Goal: Information Seeking & Learning: Learn about a topic

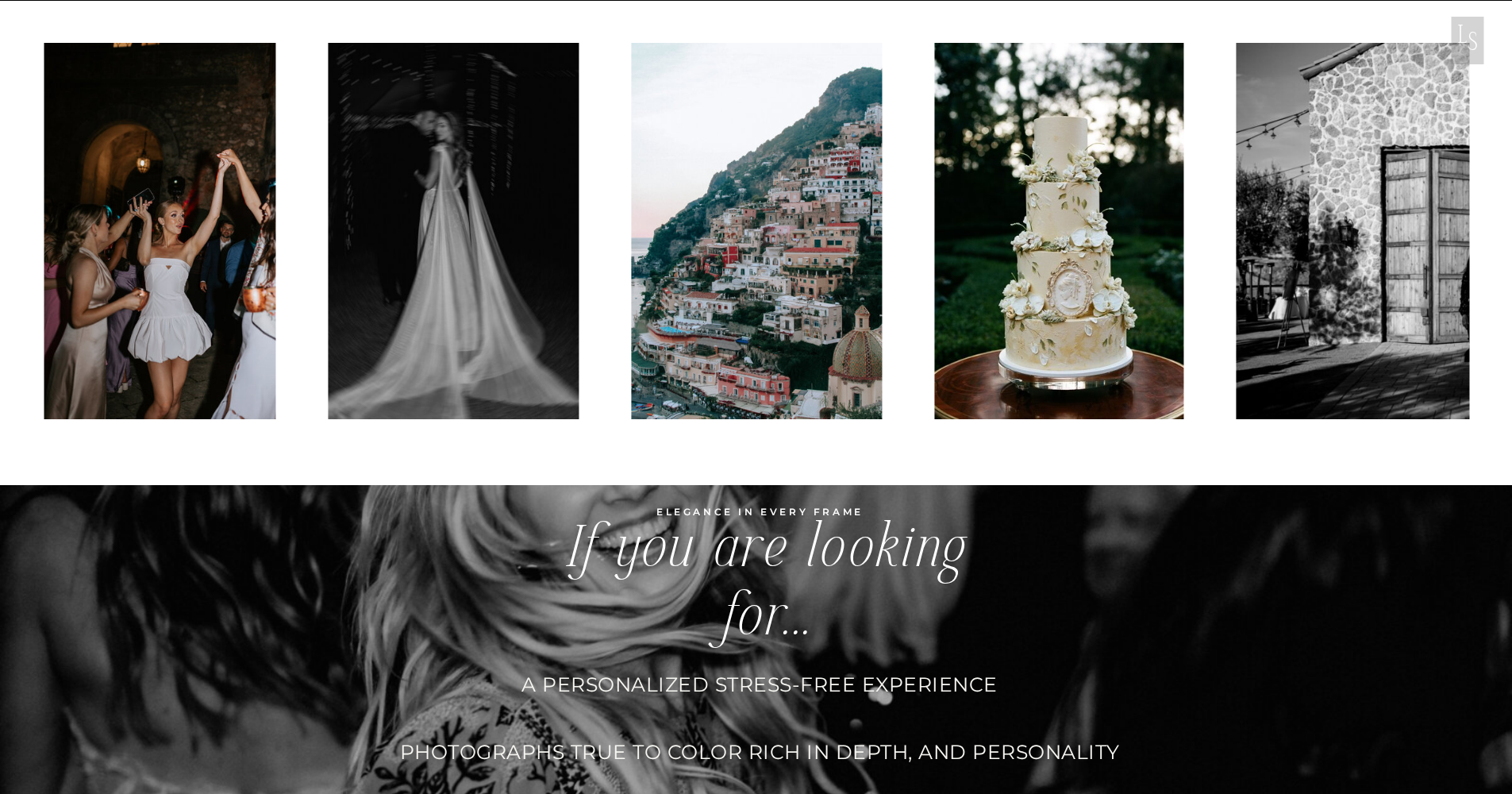
scroll to position [4157, 0]
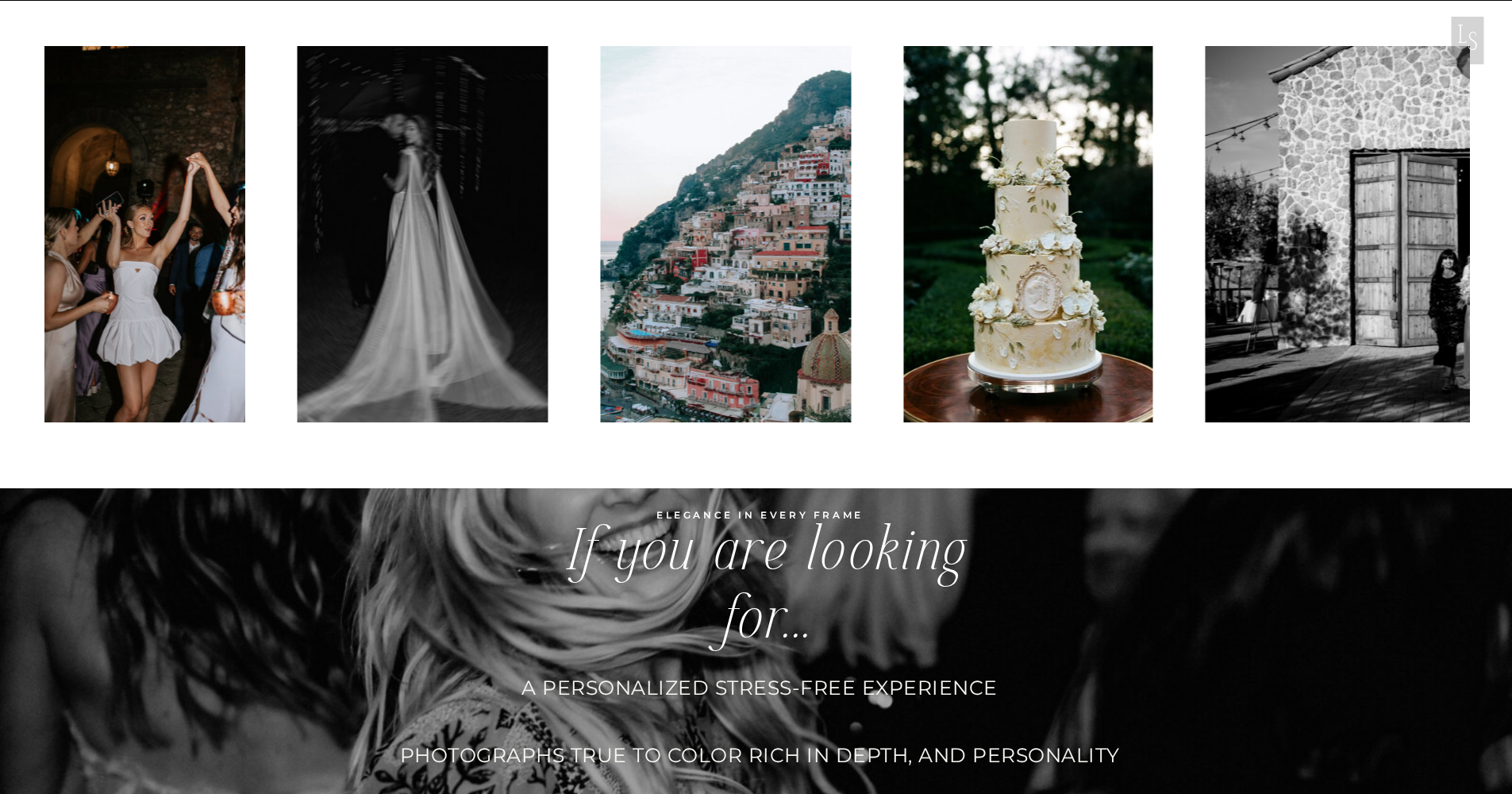
click at [623, 247] on img at bounding box center [725, 234] width 251 height 376
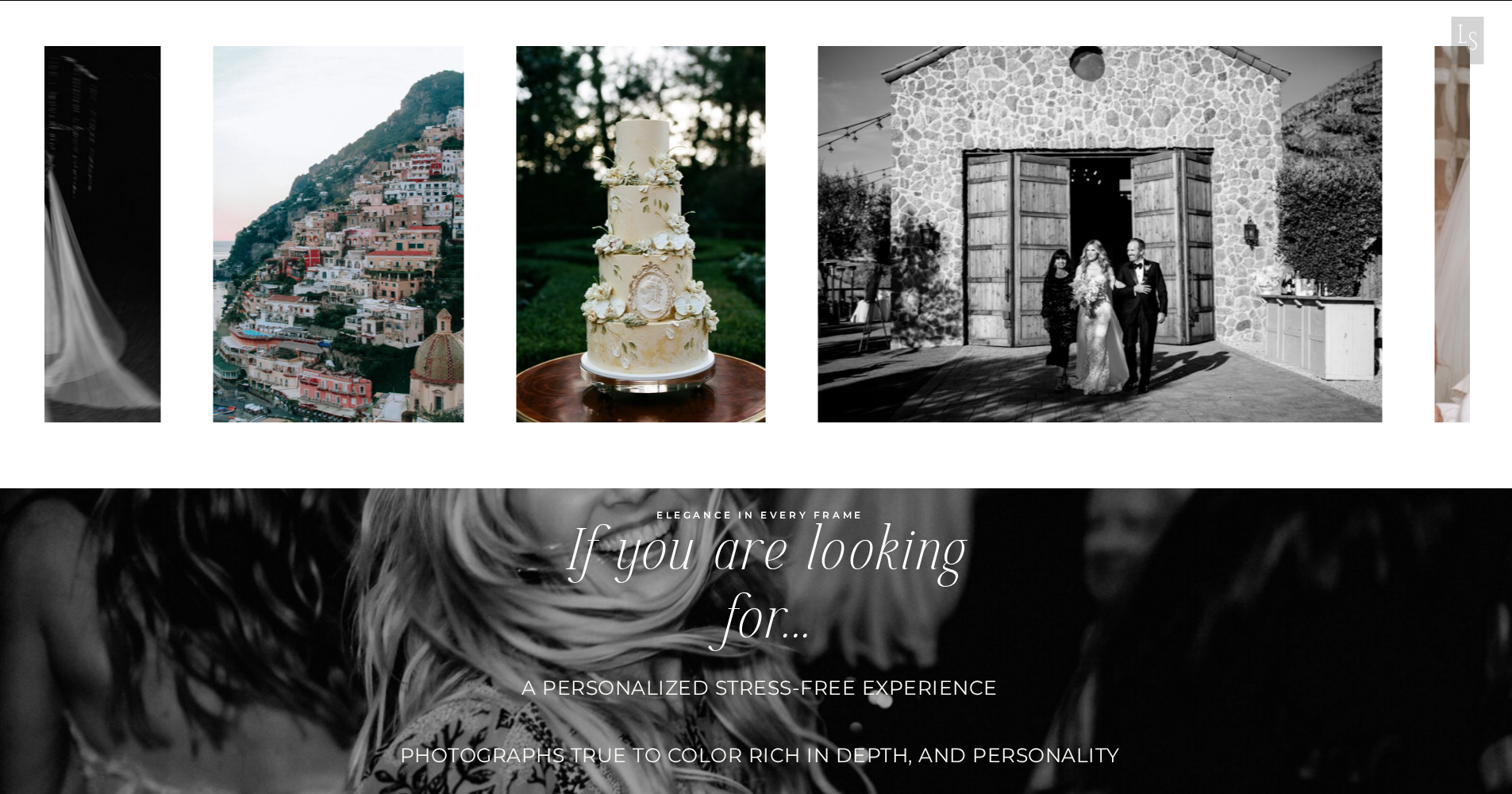
click at [710, 235] on img at bounding box center [640, 234] width 249 height 376
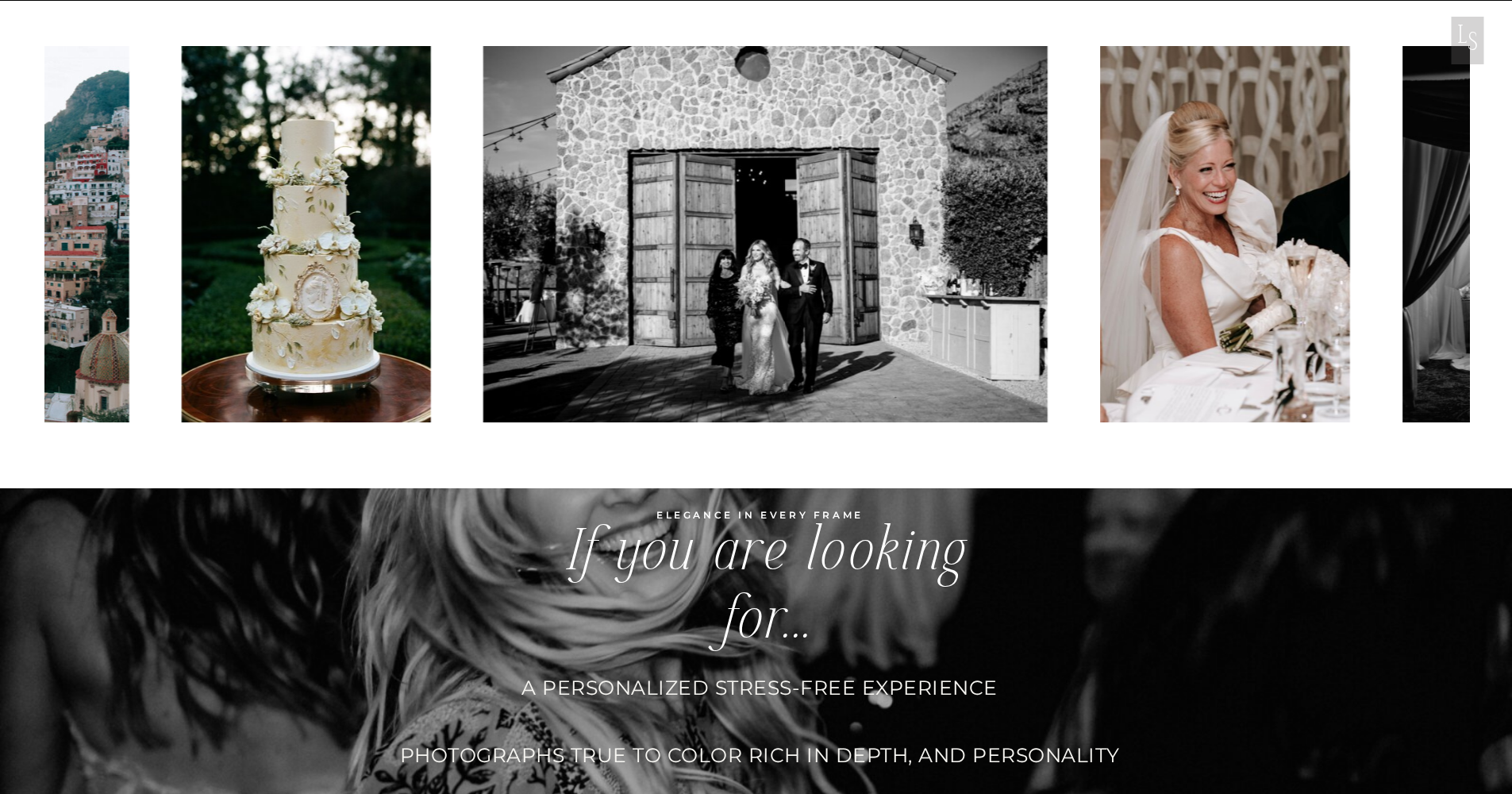
click at [784, 228] on img at bounding box center [765, 234] width 564 height 376
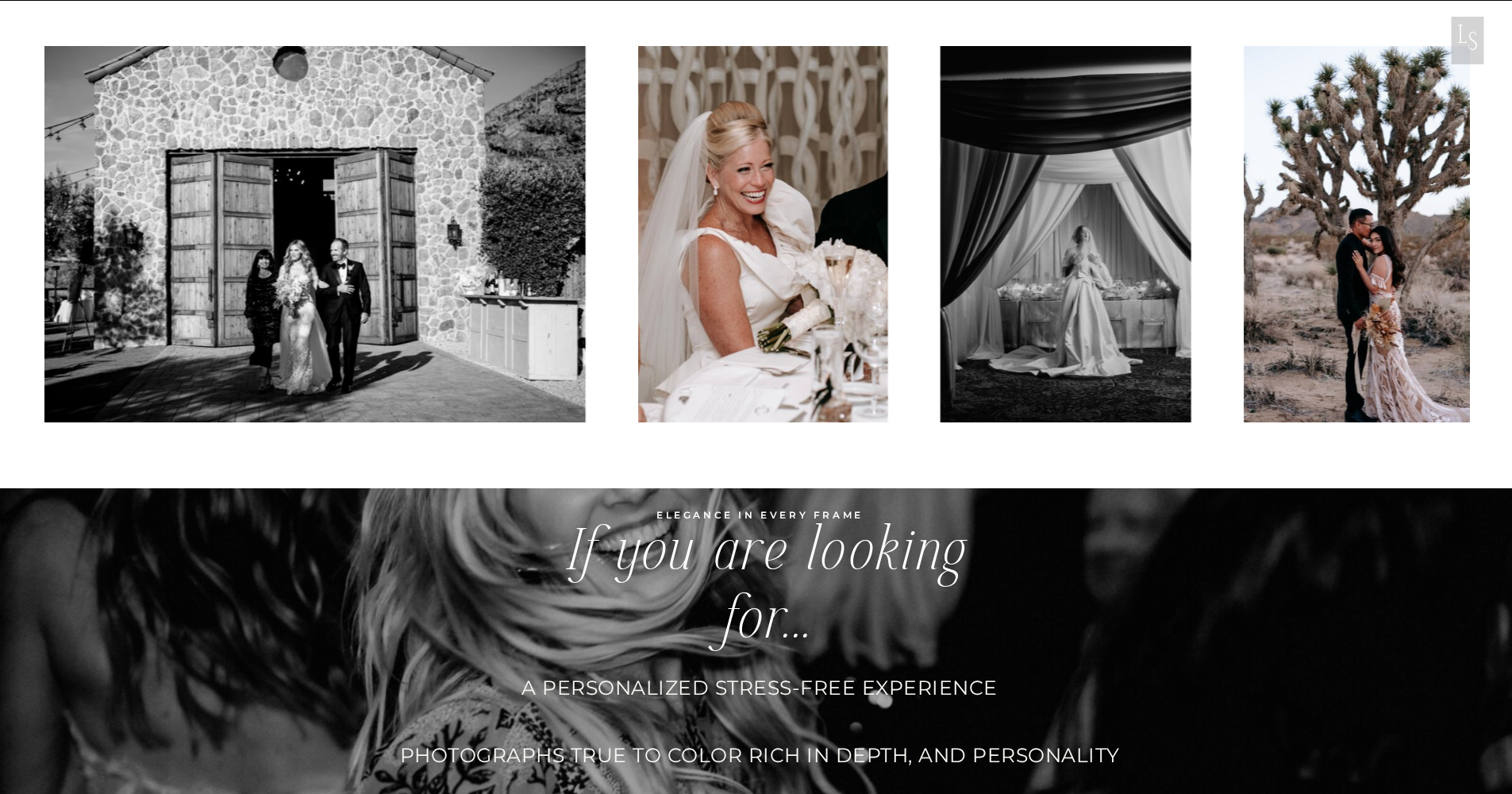
click at [940, 228] on img at bounding box center [1065, 234] width 251 height 376
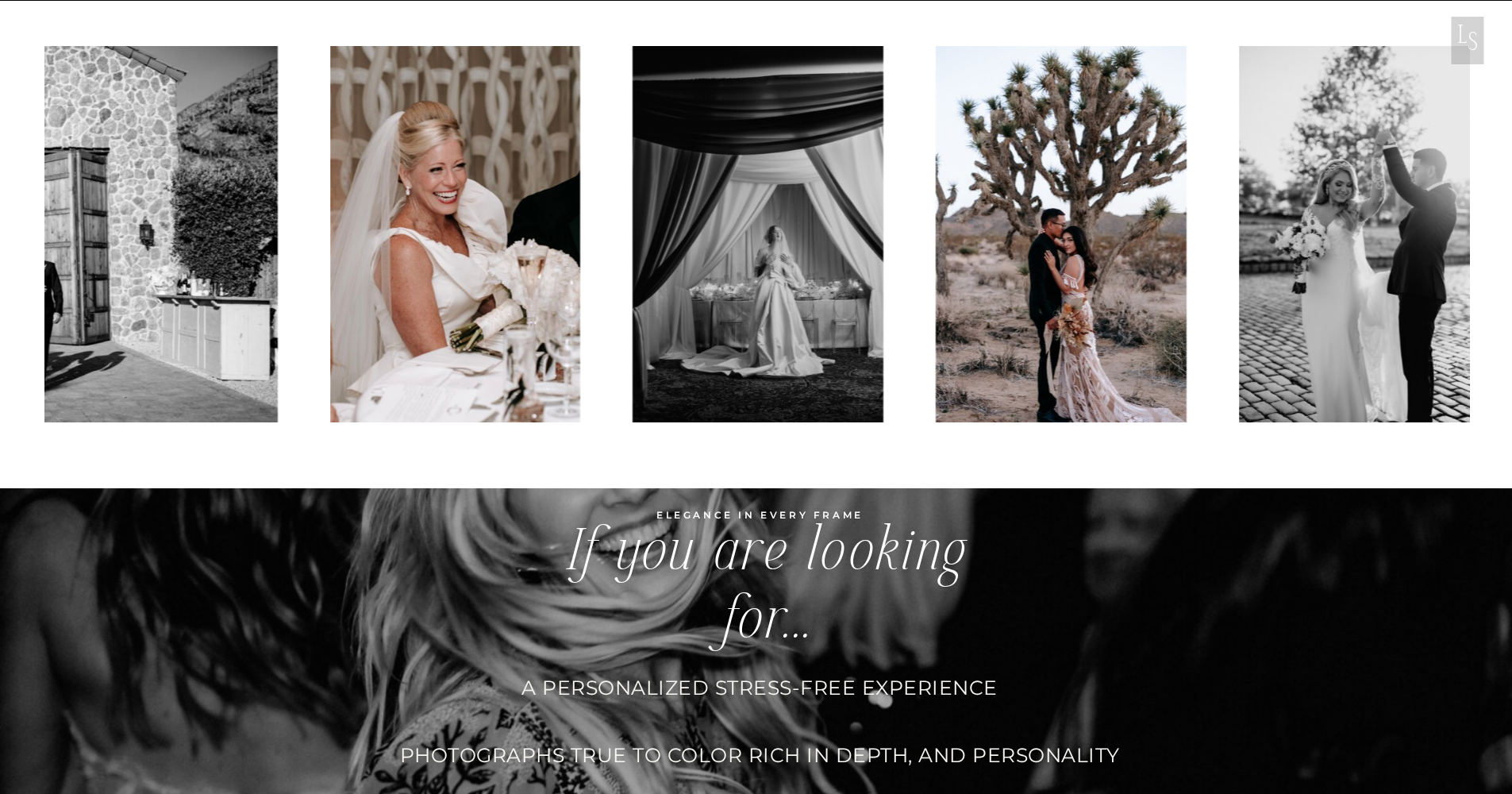
click at [936, 220] on img at bounding box center [1061, 234] width 251 height 376
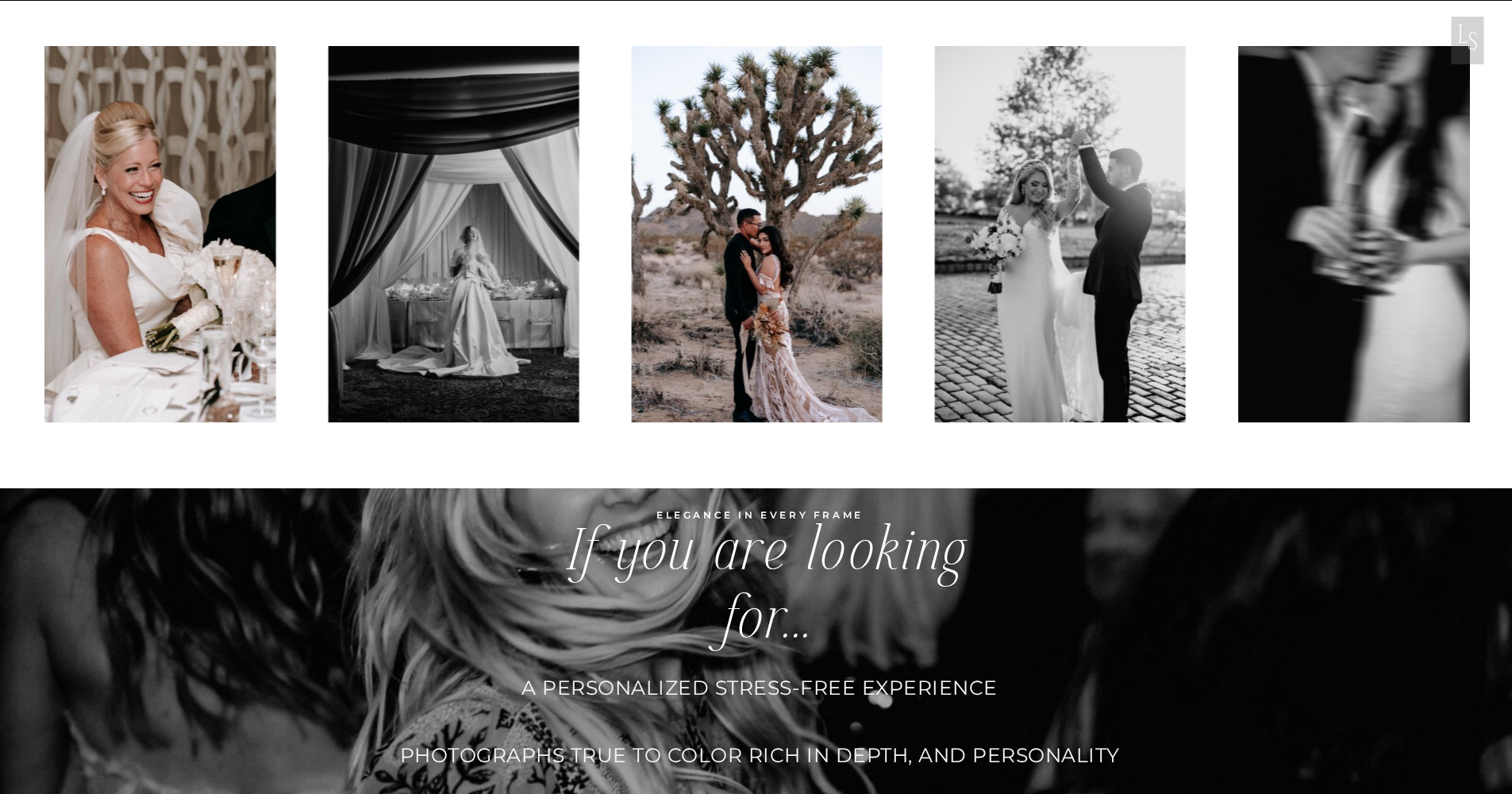
click at [935, 217] on img at bounding box center [1060, 234] width 251 height 376
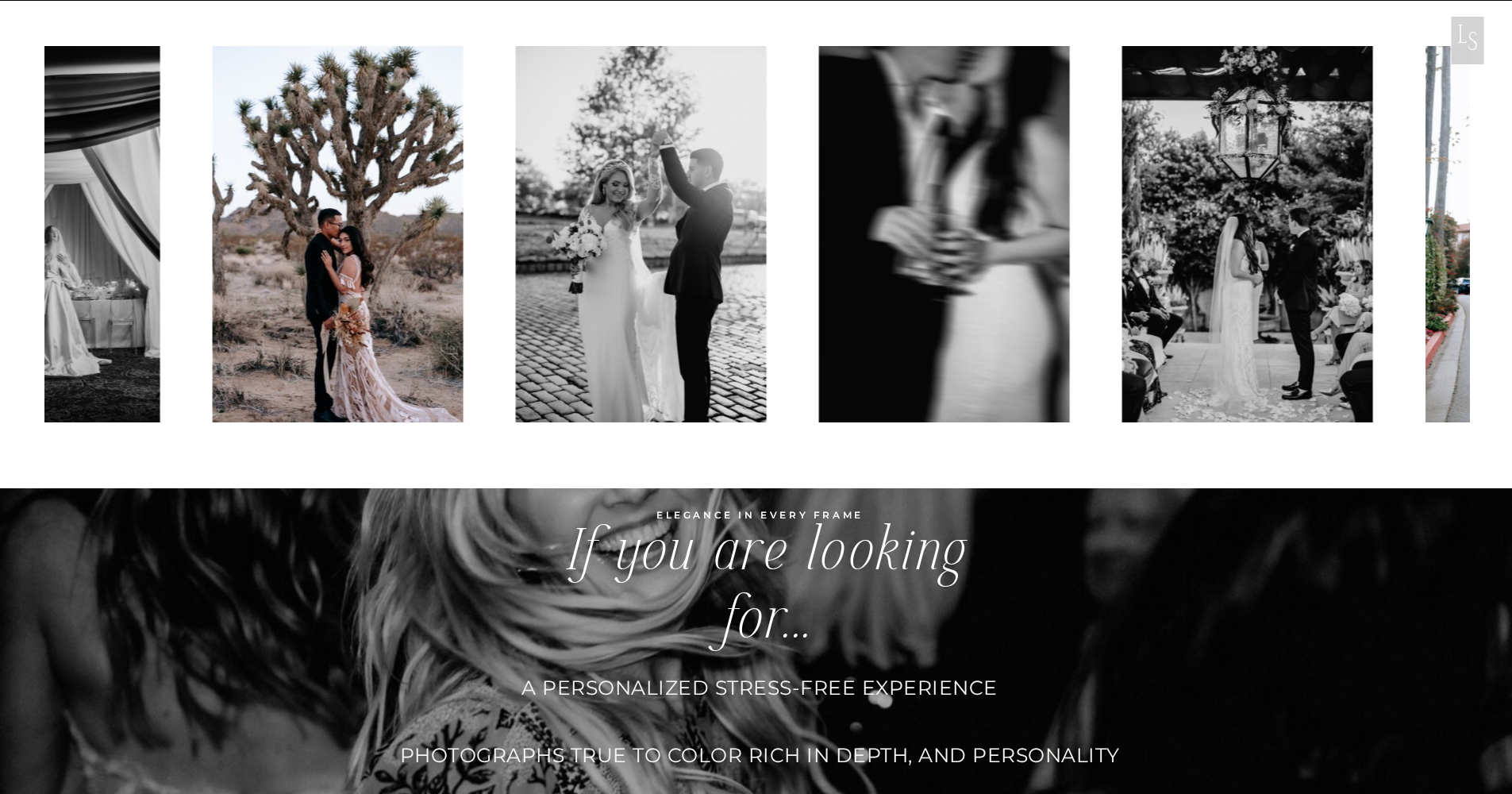
click at [819, 210] on img at bounding box center [944, 234] width 251 height 376
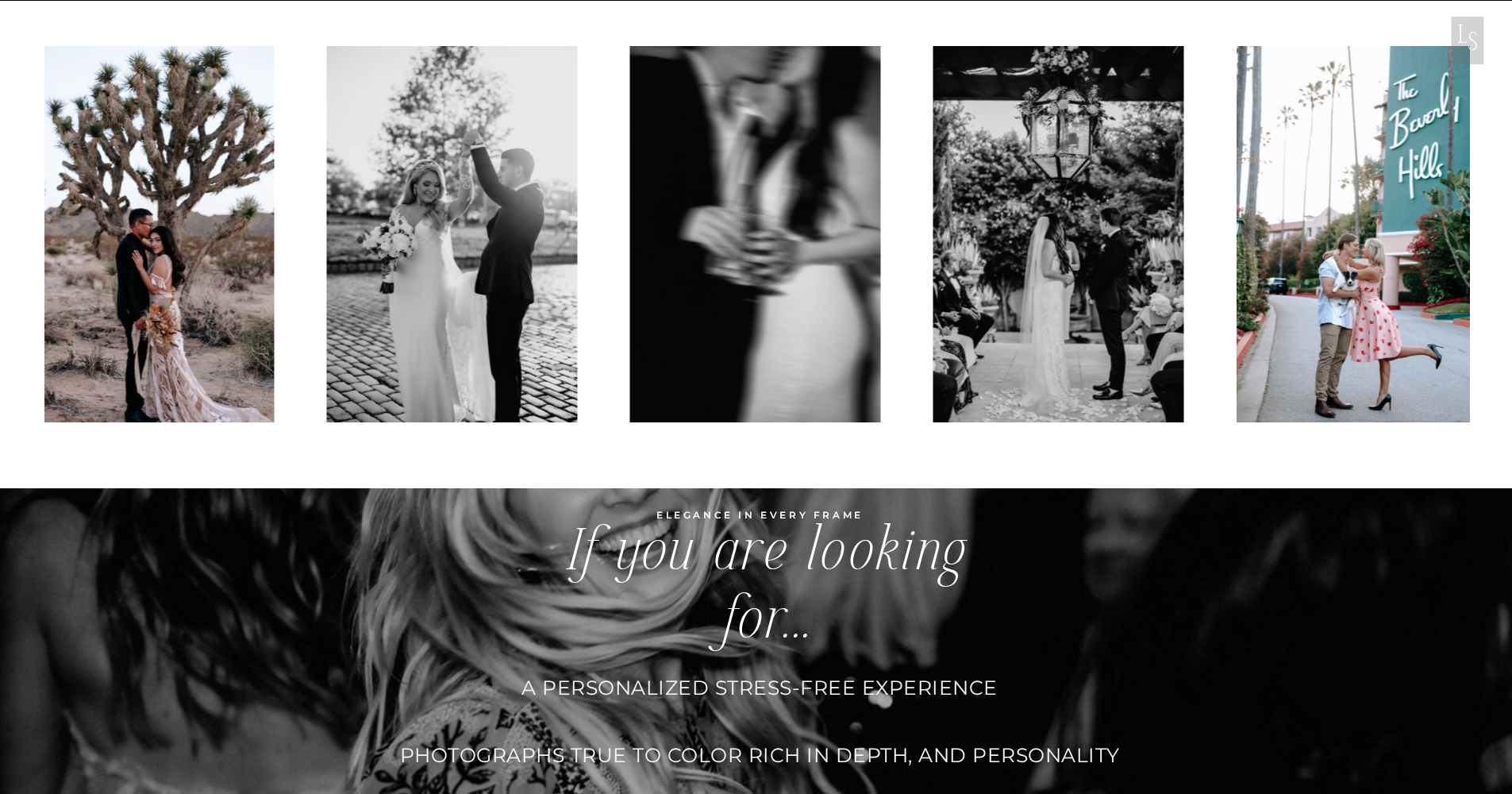
click at [934, 209] on img at bounding box center [1059, 234] width 251 height 376
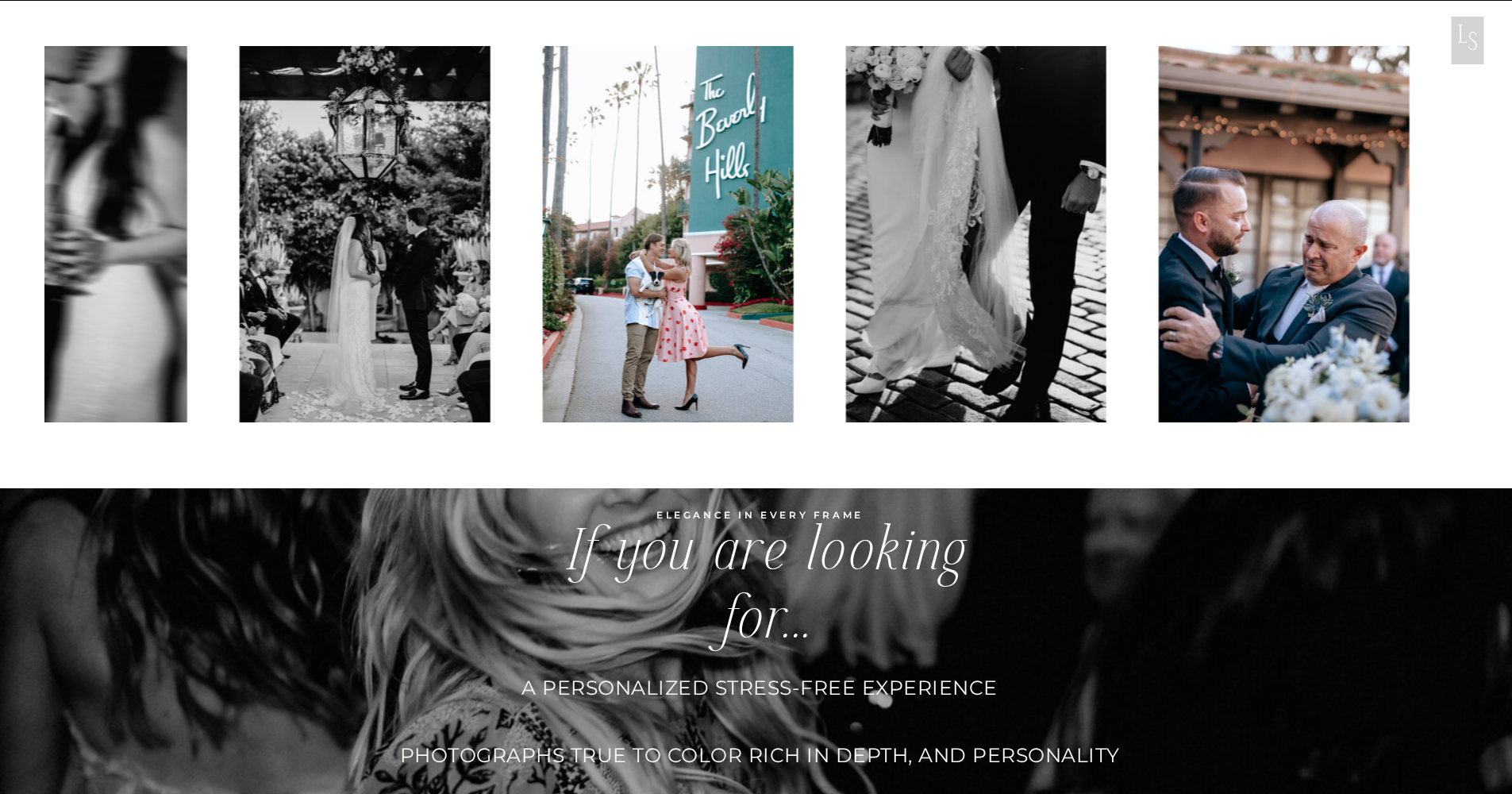
click at [637, 218] on img at bounding box center [668, 234] width 251 height 376
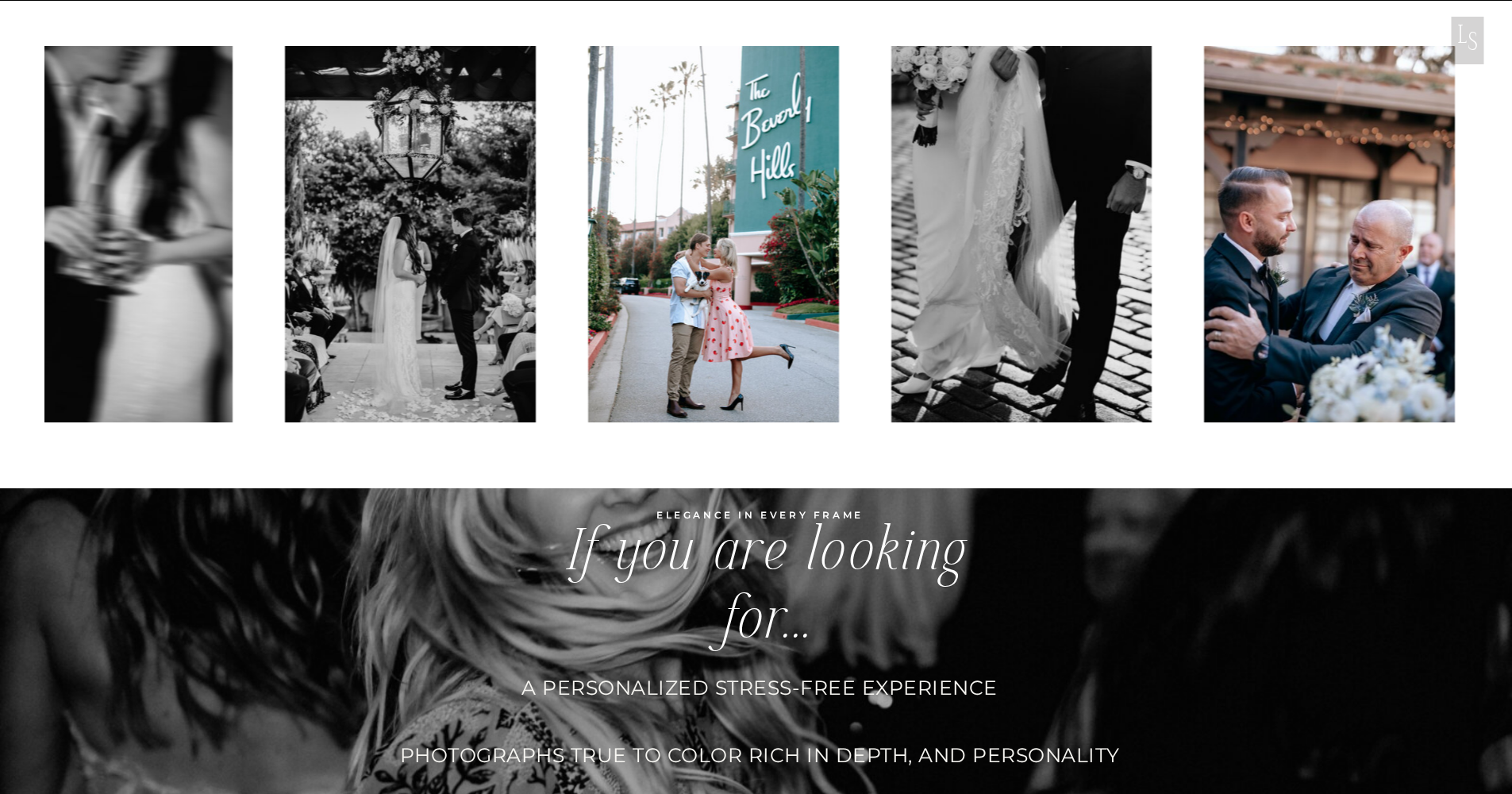
click at [892, 205] on img at bounding box center [1022, 234] width 261 height 376
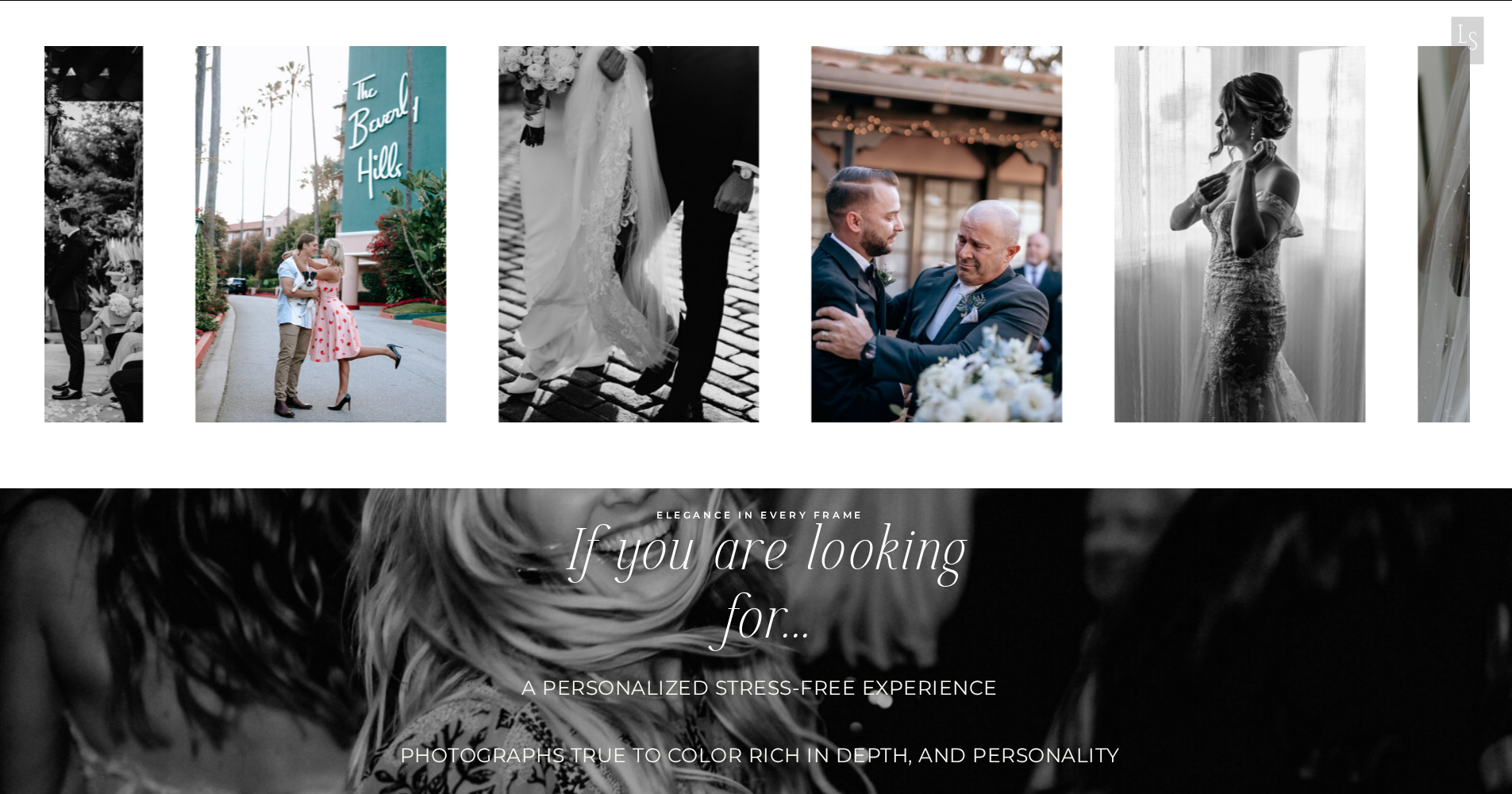
click at [852, 205] on img at bounding box center [936, 234] width 251 height 376
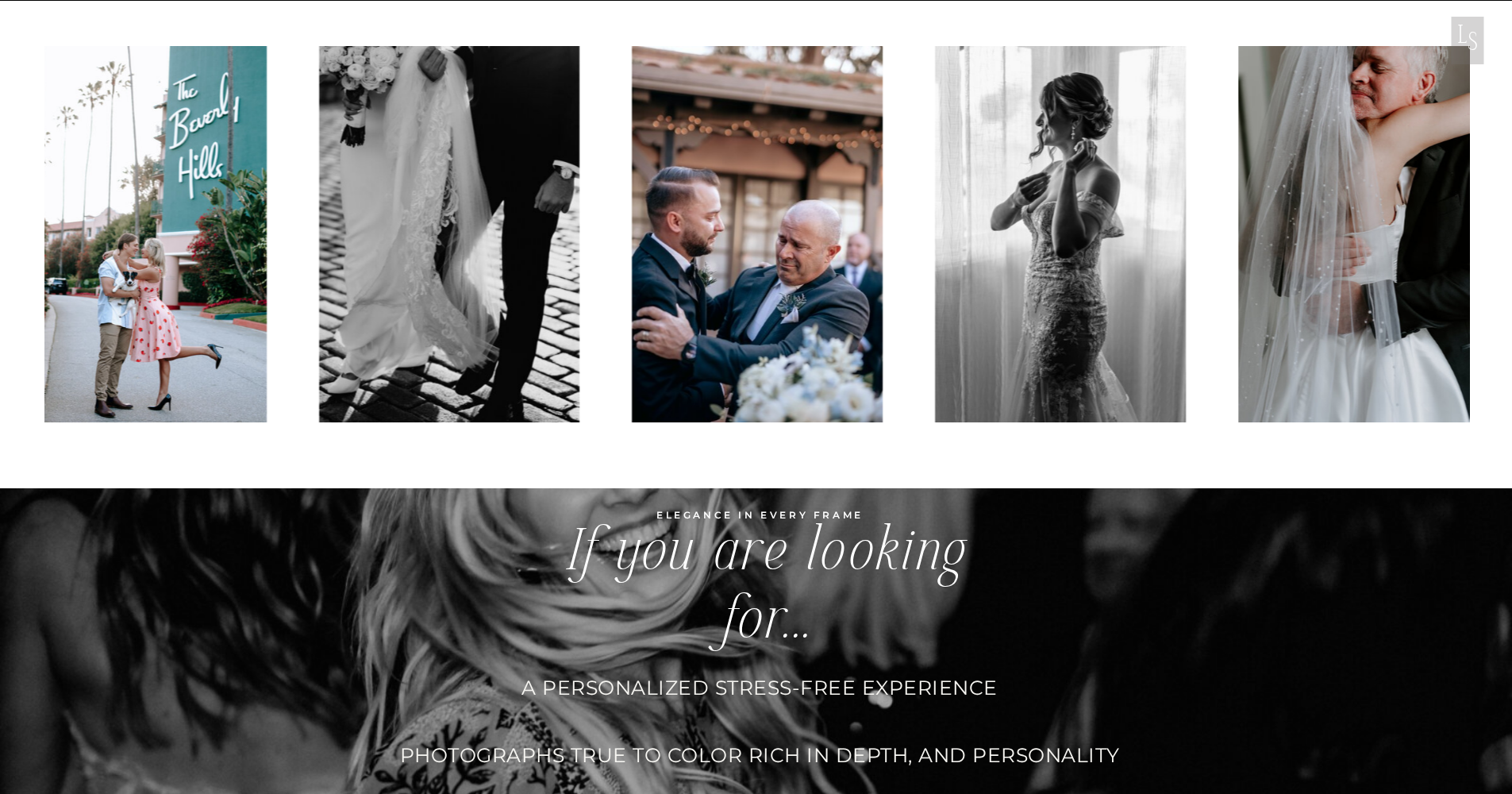
click at [935, 192] on img at bounding box center [1060, 234] width 251 height 376
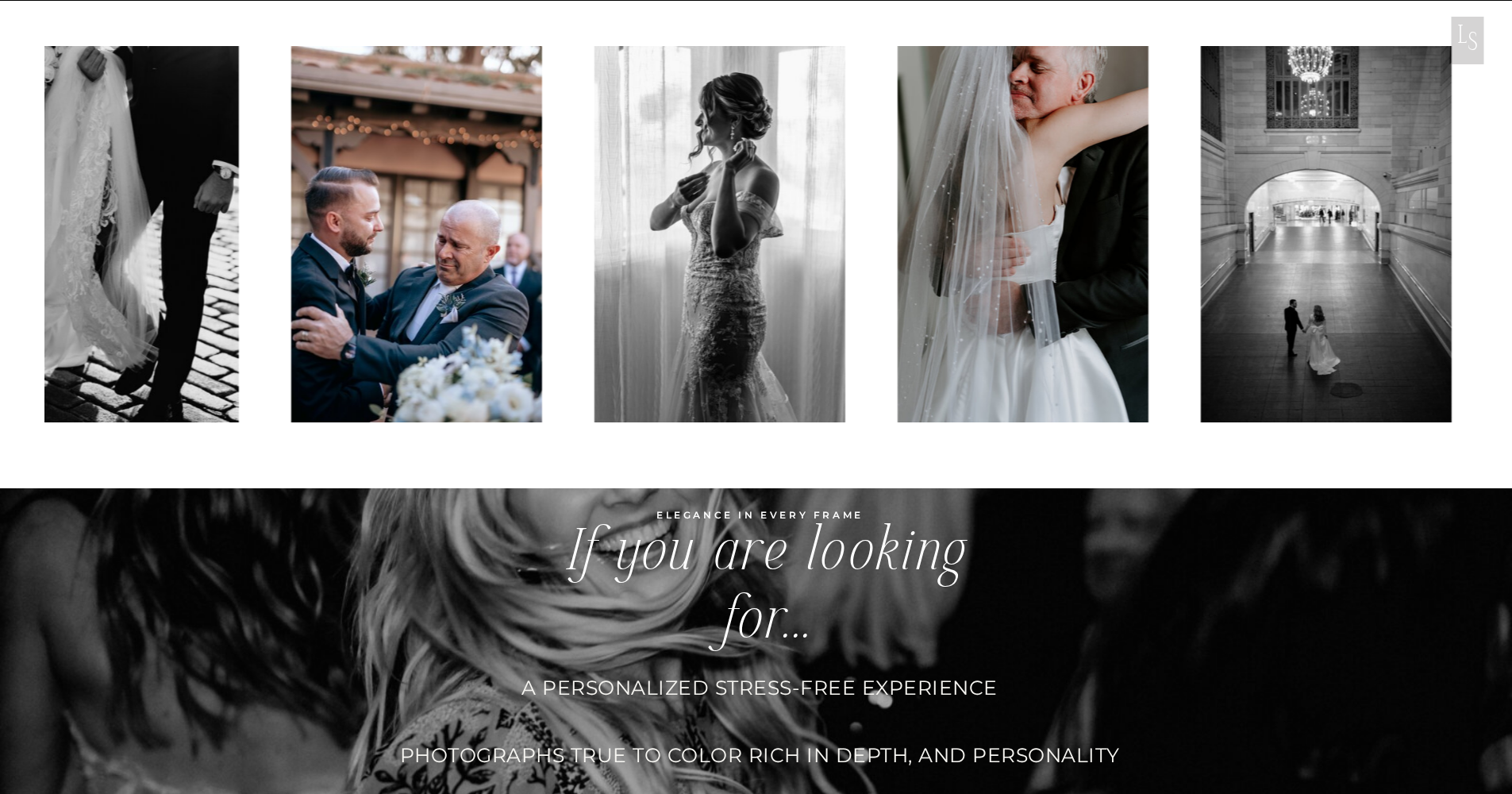
click at [898, 186] on img at bounding box center [1023, 234] width 251 height 376
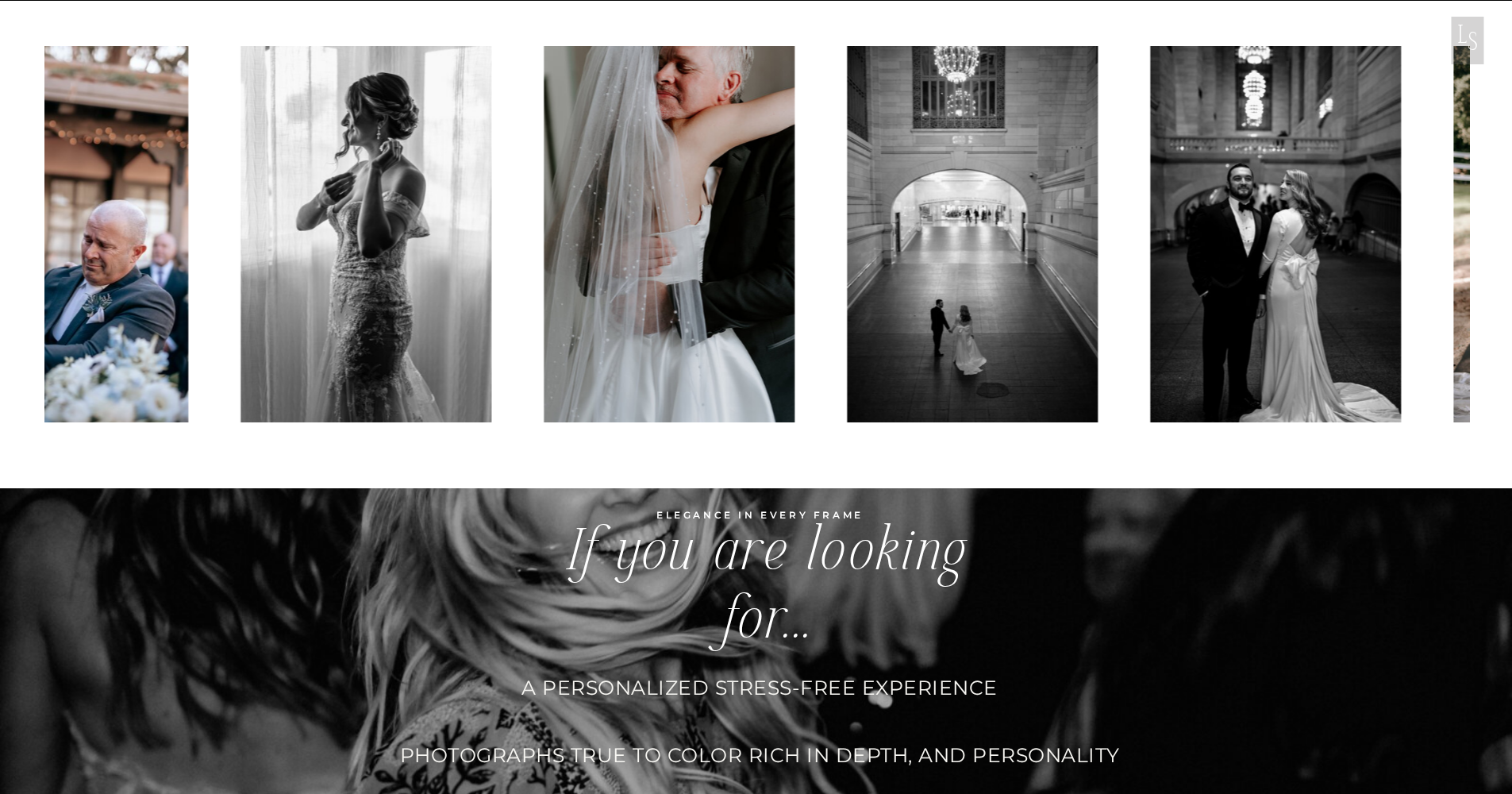
click at [847, 189] on img at bounding box center [972, 234] width 251 height 376
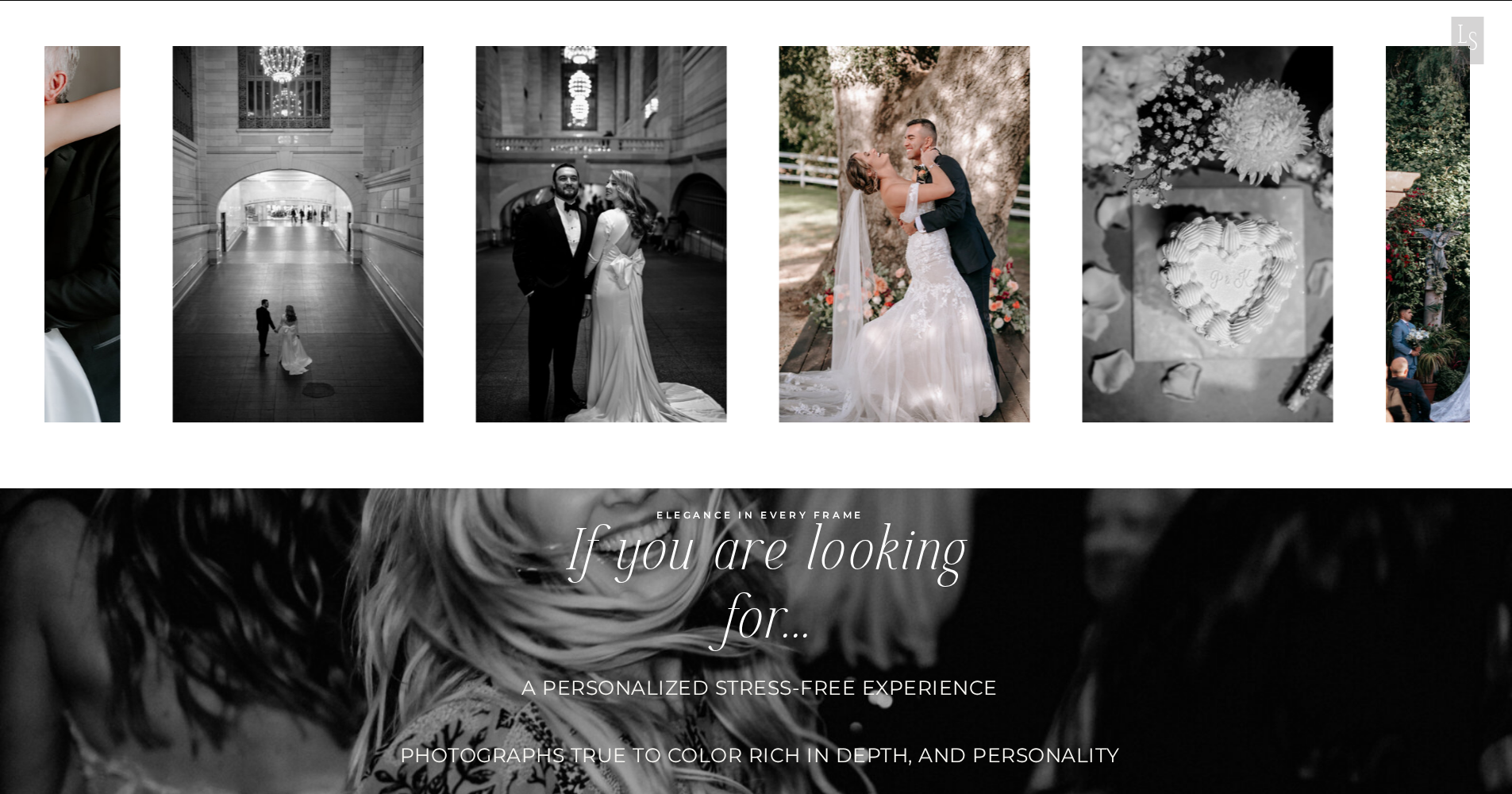
click at [634, 184] on div at bounding box center [756, 234] width 1426 height 376
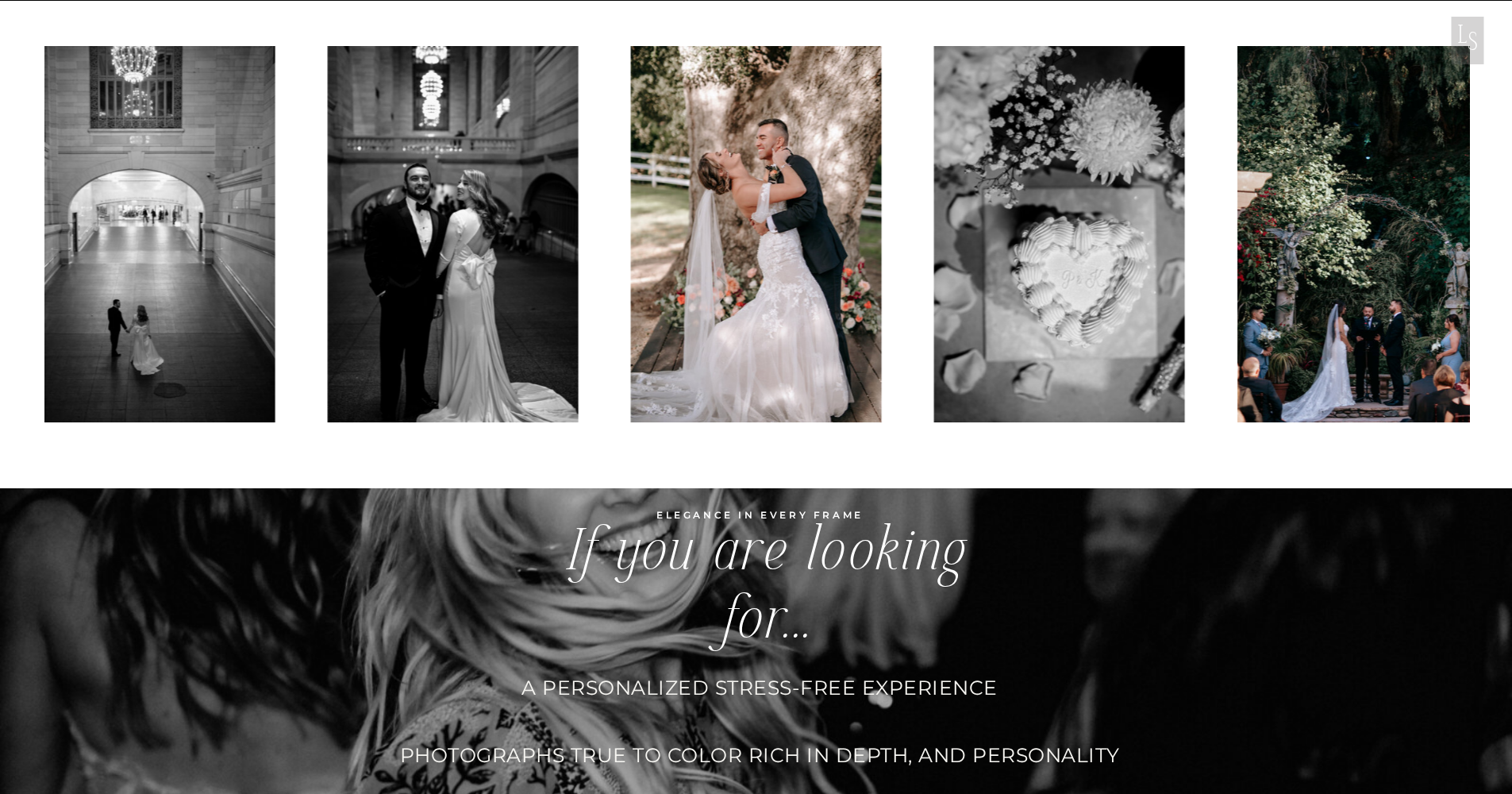
click at [552, 174] on div at bounding box center [756, 234] width 1426 height 376
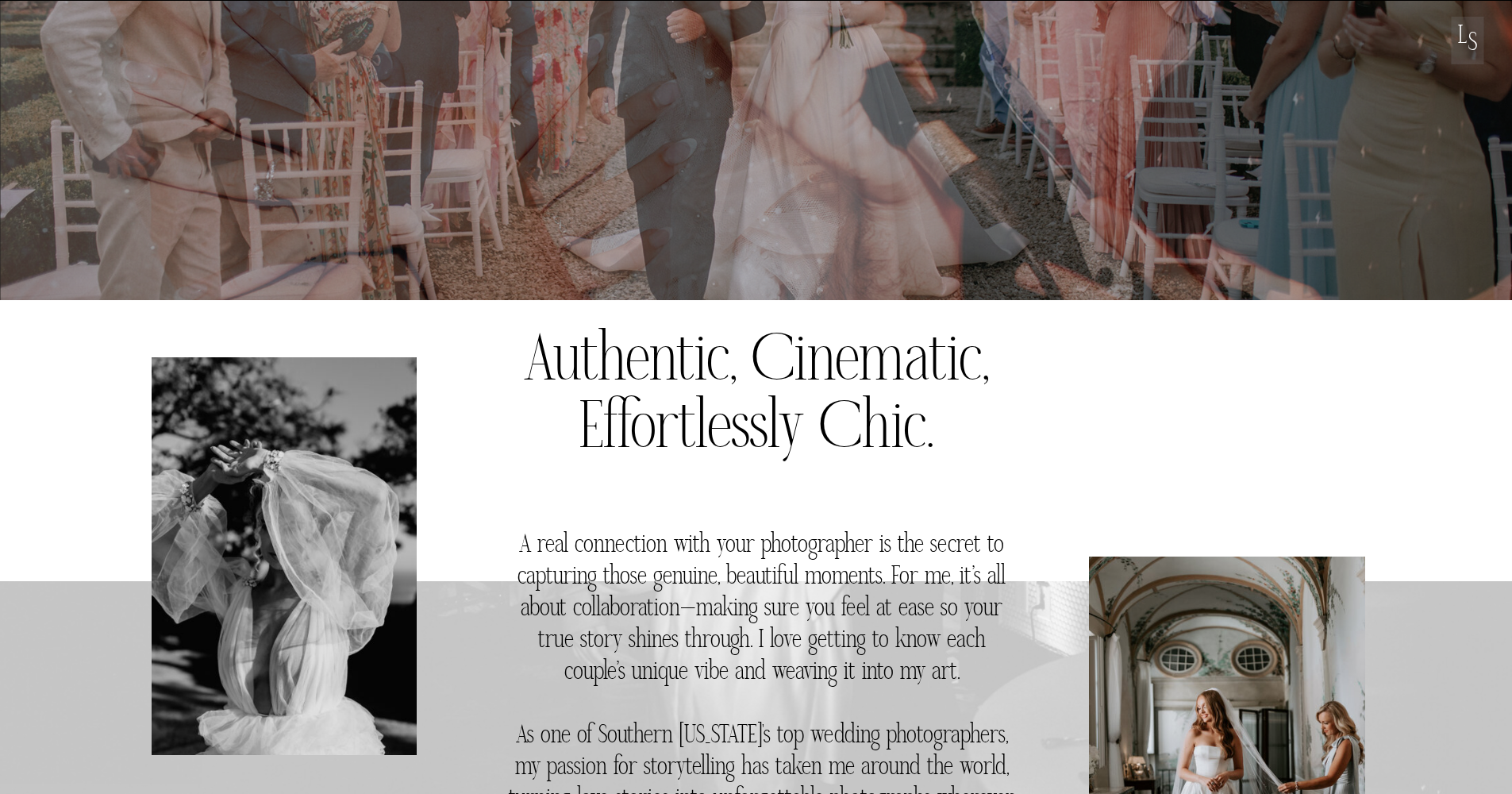
scroll to position [0, 0]
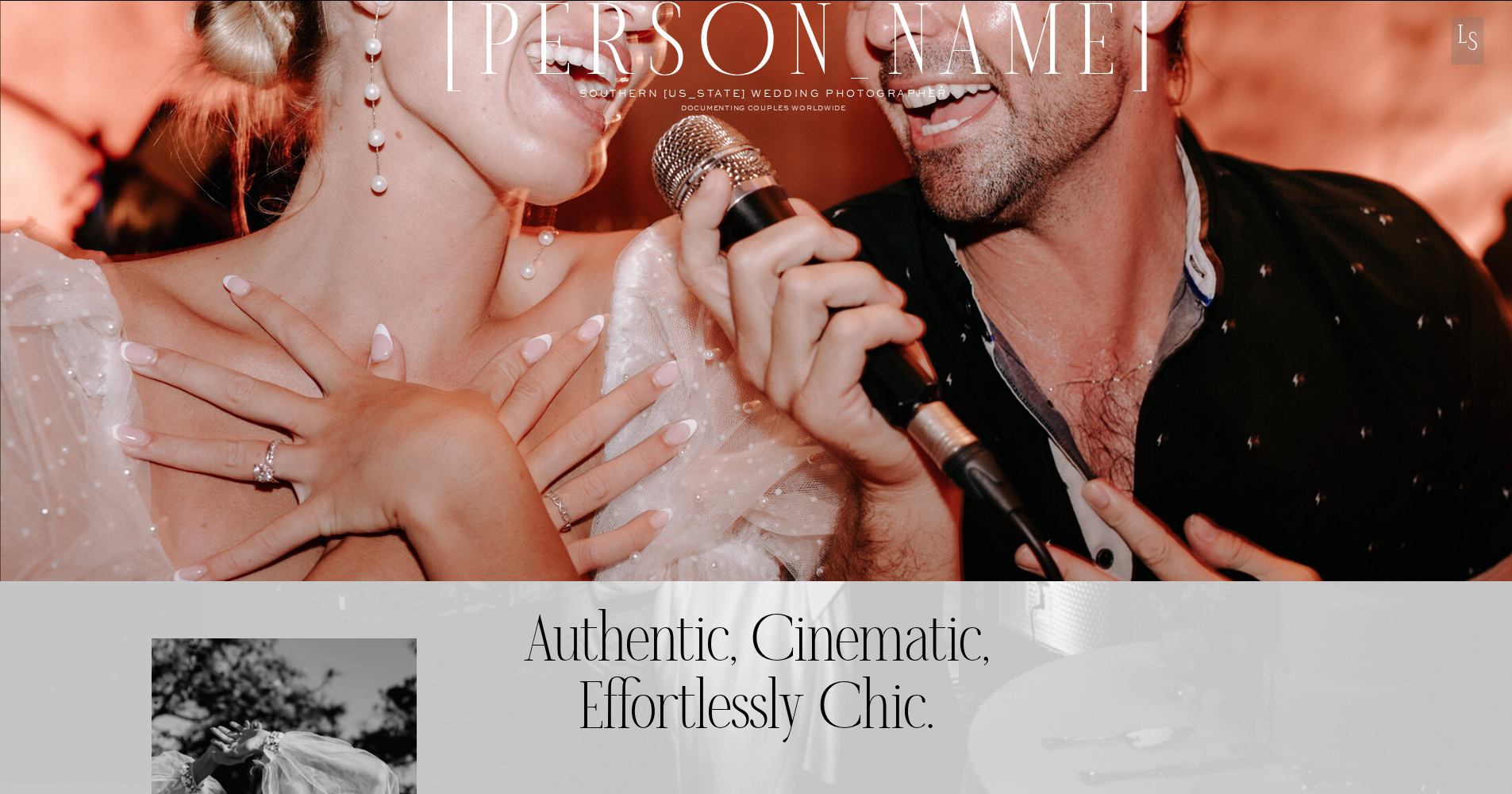
click at [1476, 37] on p "L" at bounding box center [1463, 44] width 33 height 38
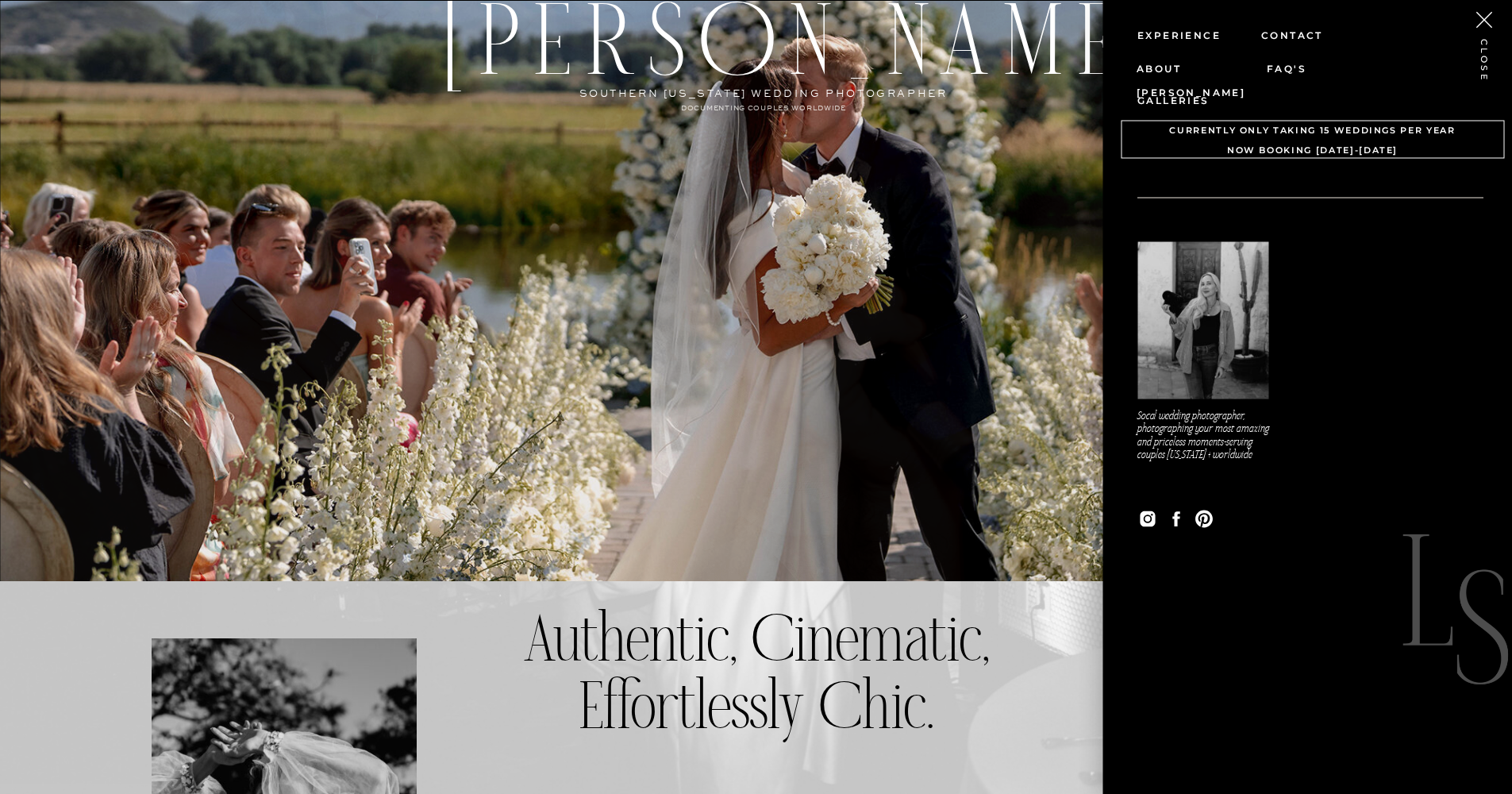
click at [1182, 41] on nav "Experience" at bounding box center [1190, 34] width 106 height 23
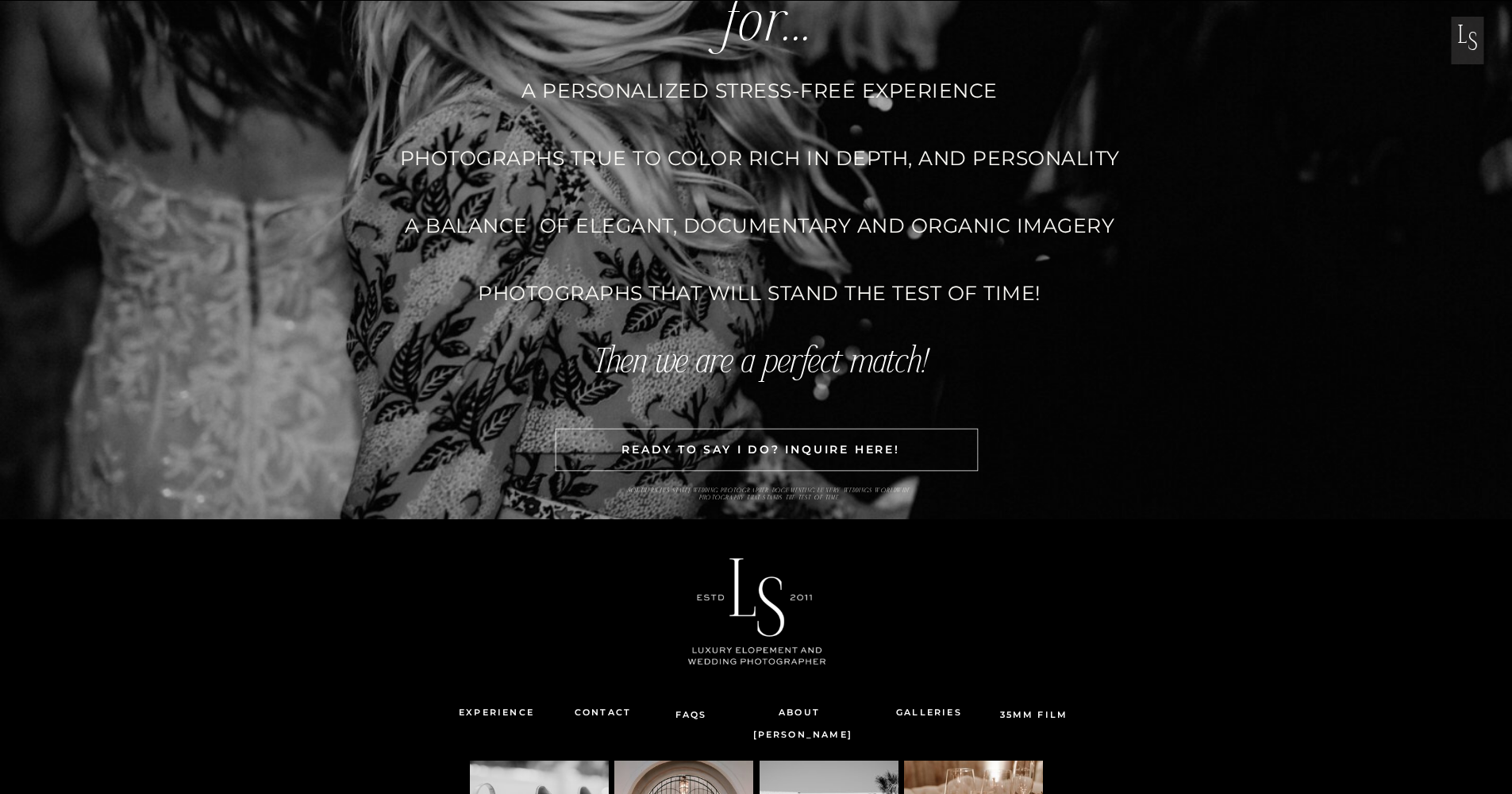
scroll to position [4239, 0]
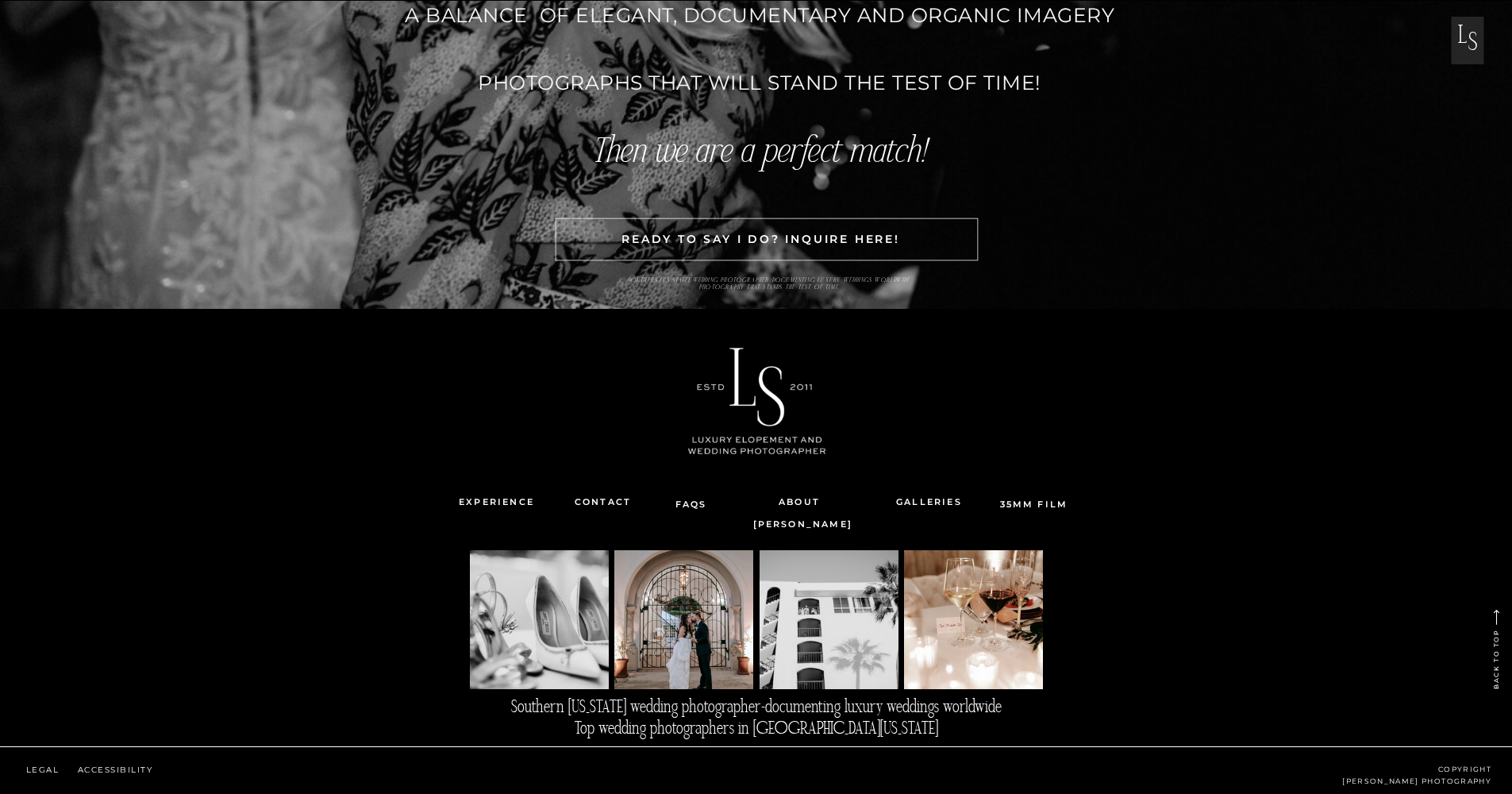
click at [742, 398] on div at bounding box center [757, 401] width 212 height 140
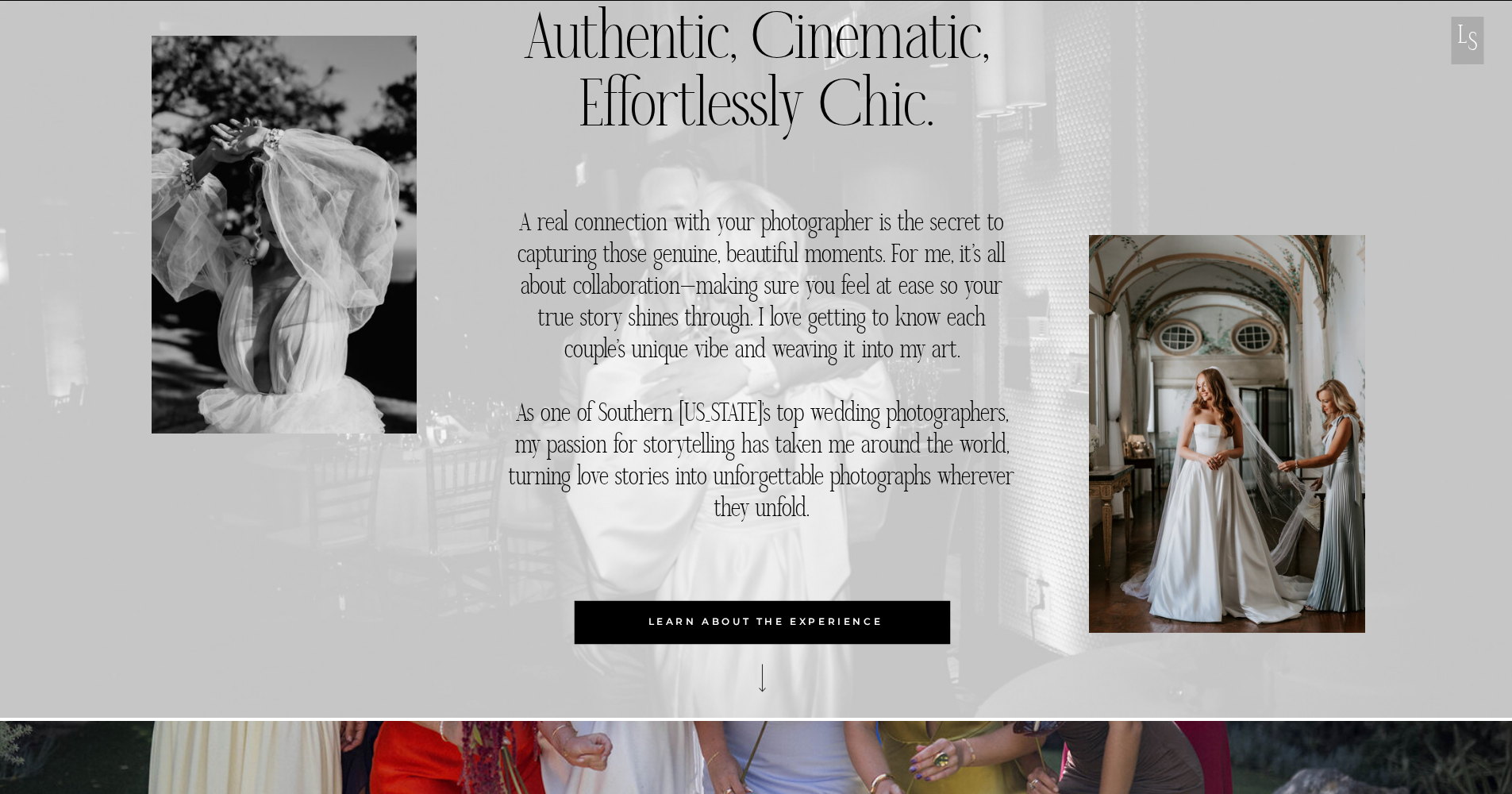
scroll to position [611, 0]
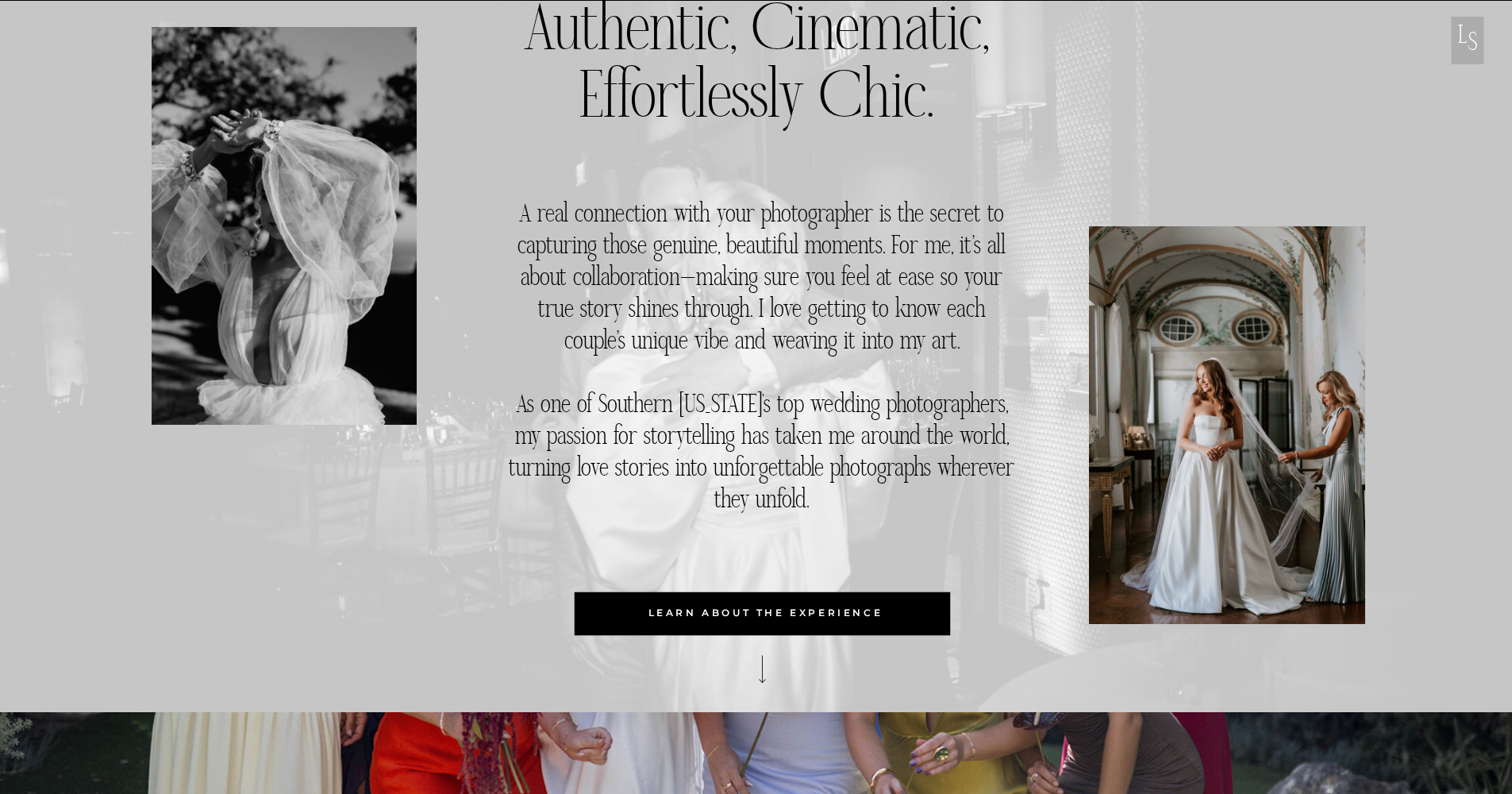
click at [820, 601] on p "learn about the experience" at bounding box center [766, 613] width 380 height 43
click at [764, 677] on icon at bounding box center [762, 670] width 37 height 45
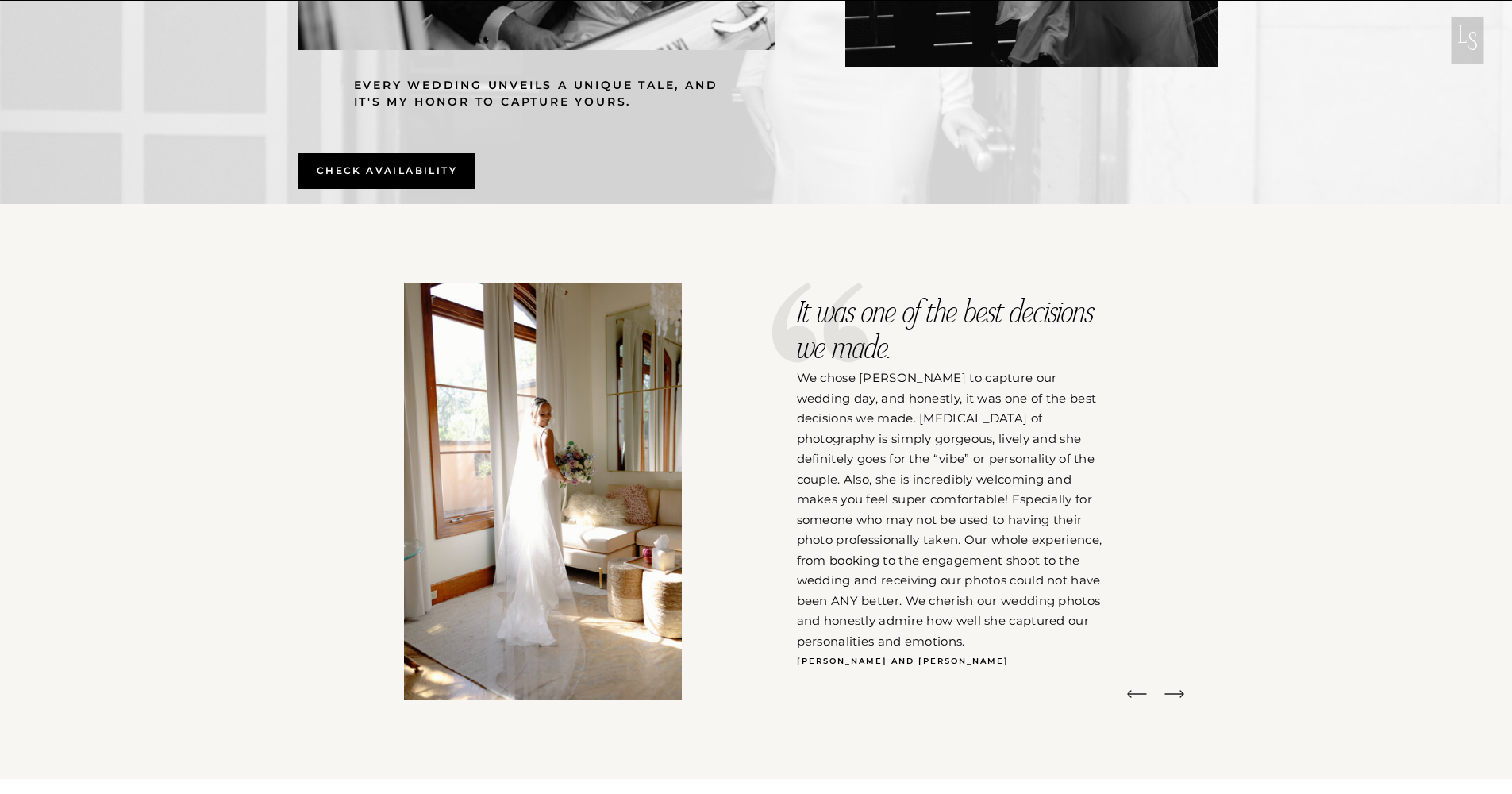
scroll to position [4066, 0]
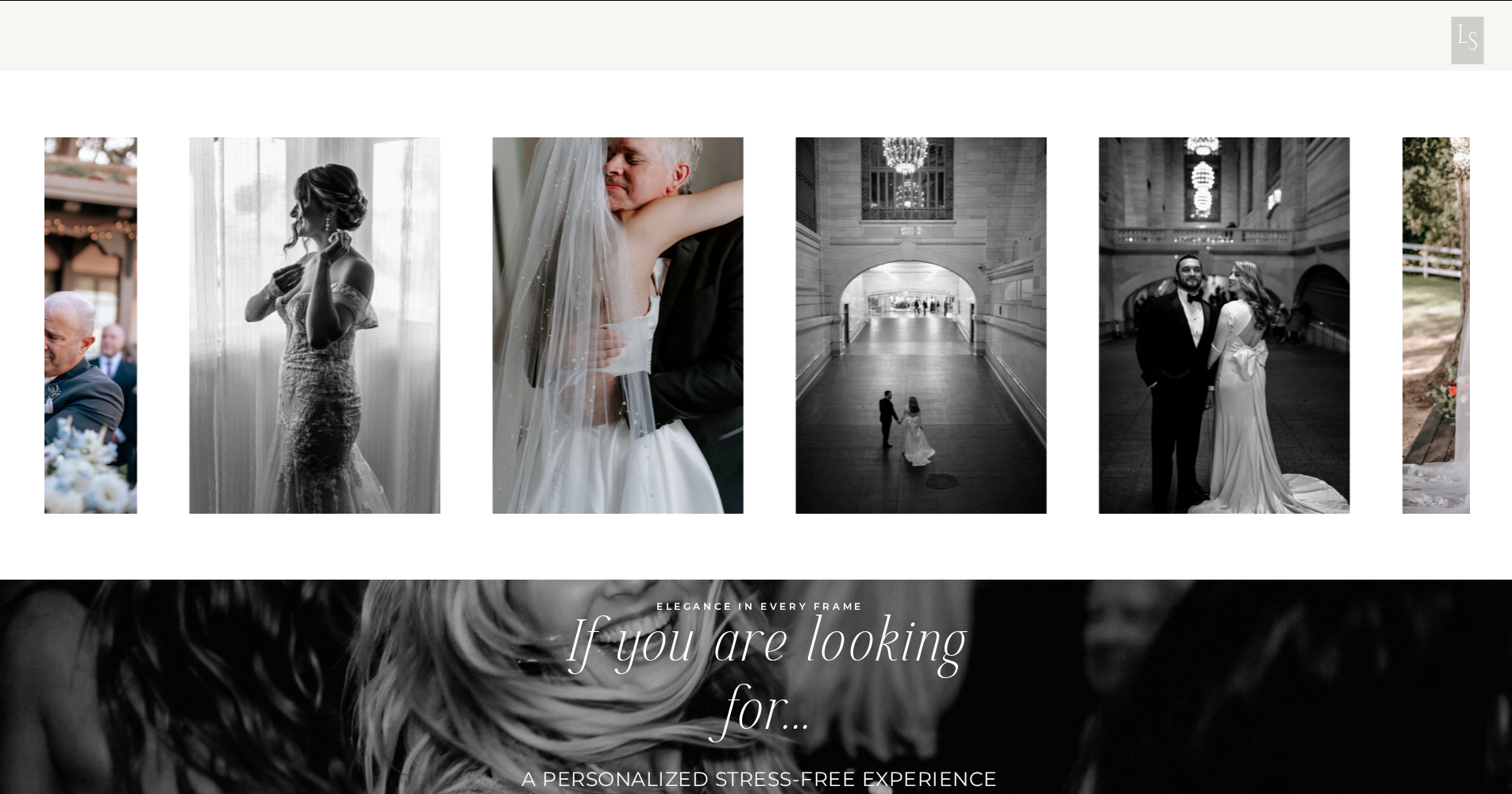
click at [796, 317] on img at bounding box center [921, 325] width 251 height 376
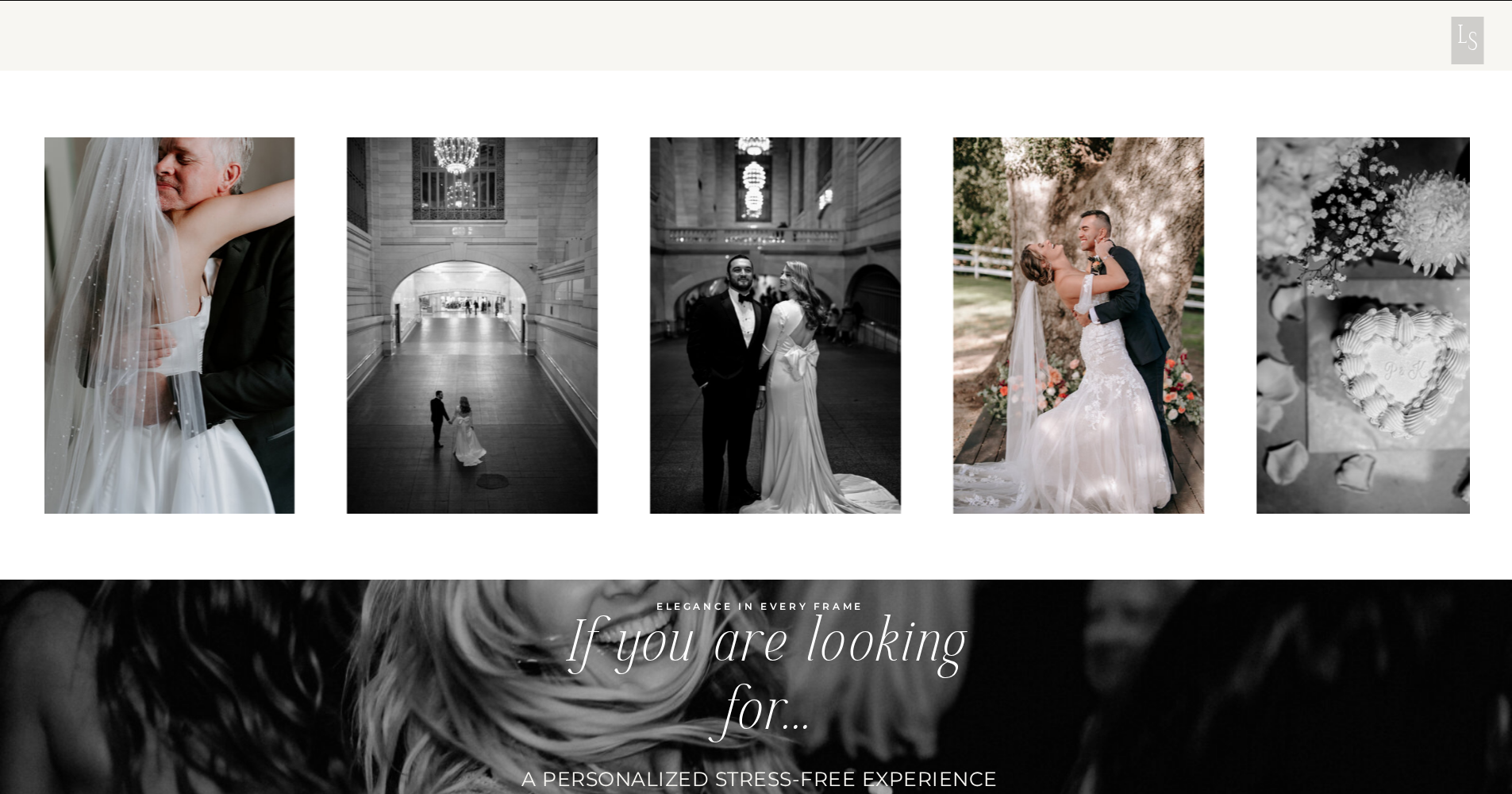
click at [650, 323] on img at bounding box center [775, 325] width 251 height 376
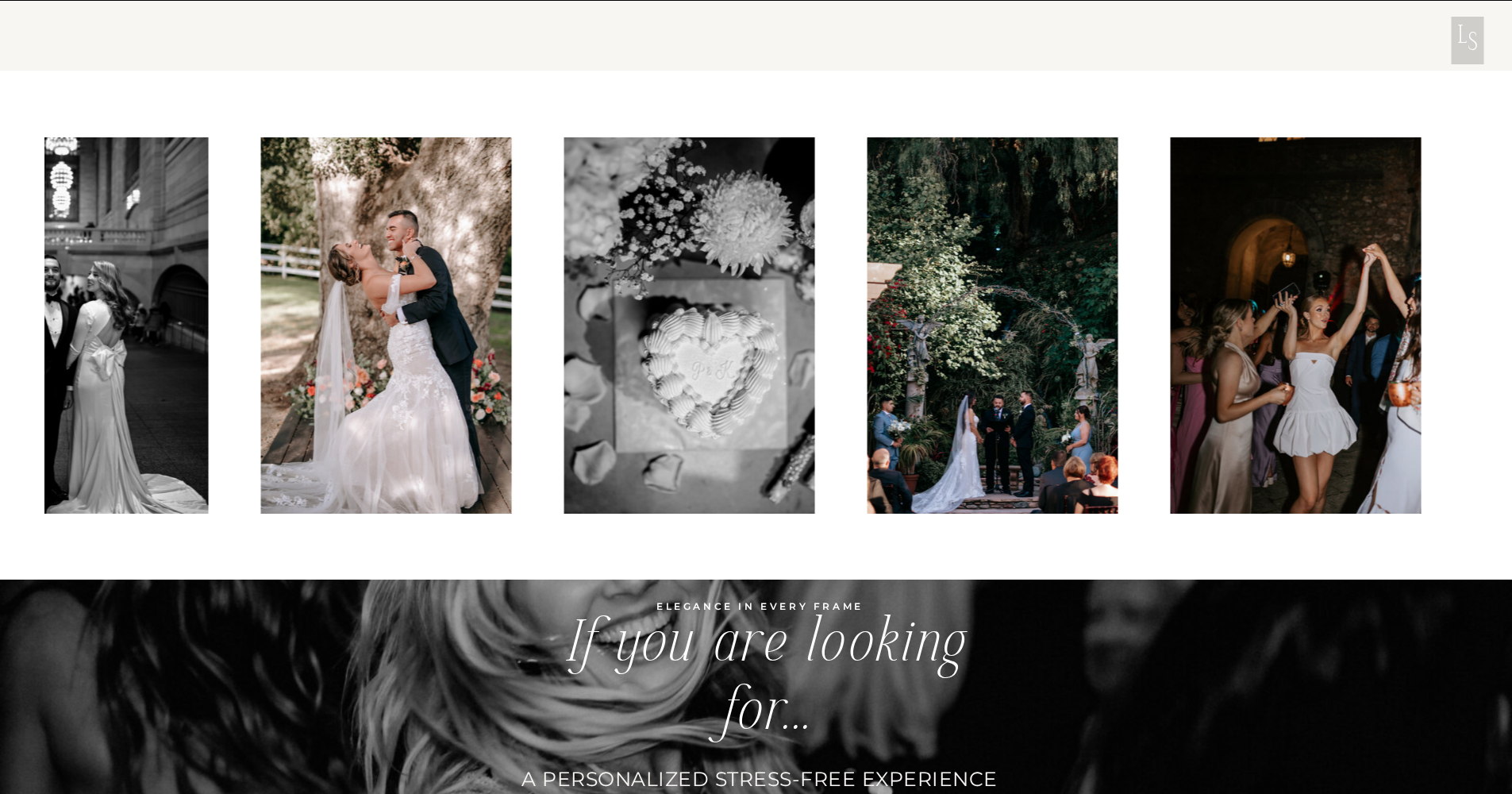
click at [315, 297] on div at bounding box center [756, 325] width 1426 height 376
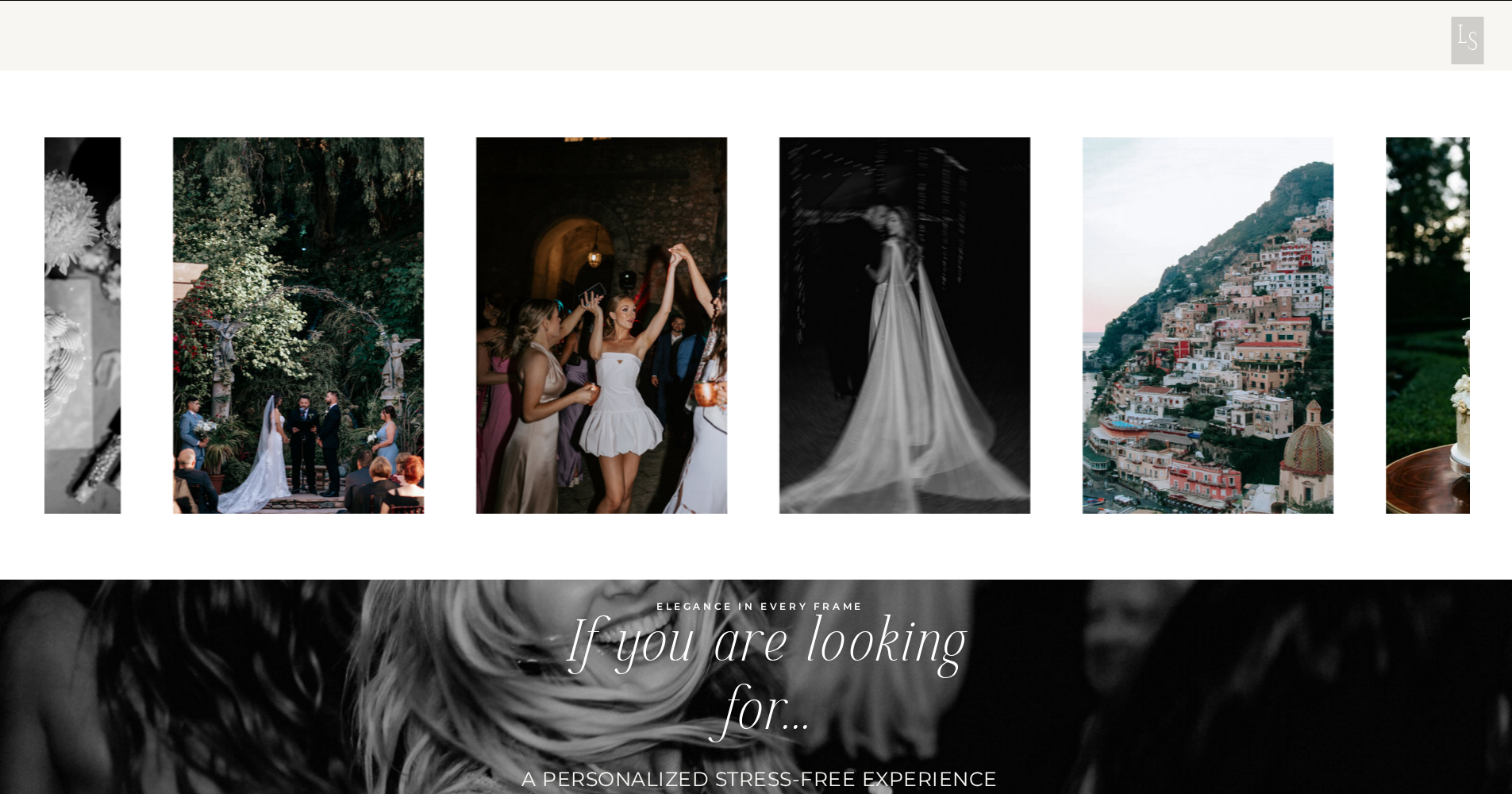
click at [476, 284] on img at bounding box center [601, 325] width 251 height 376
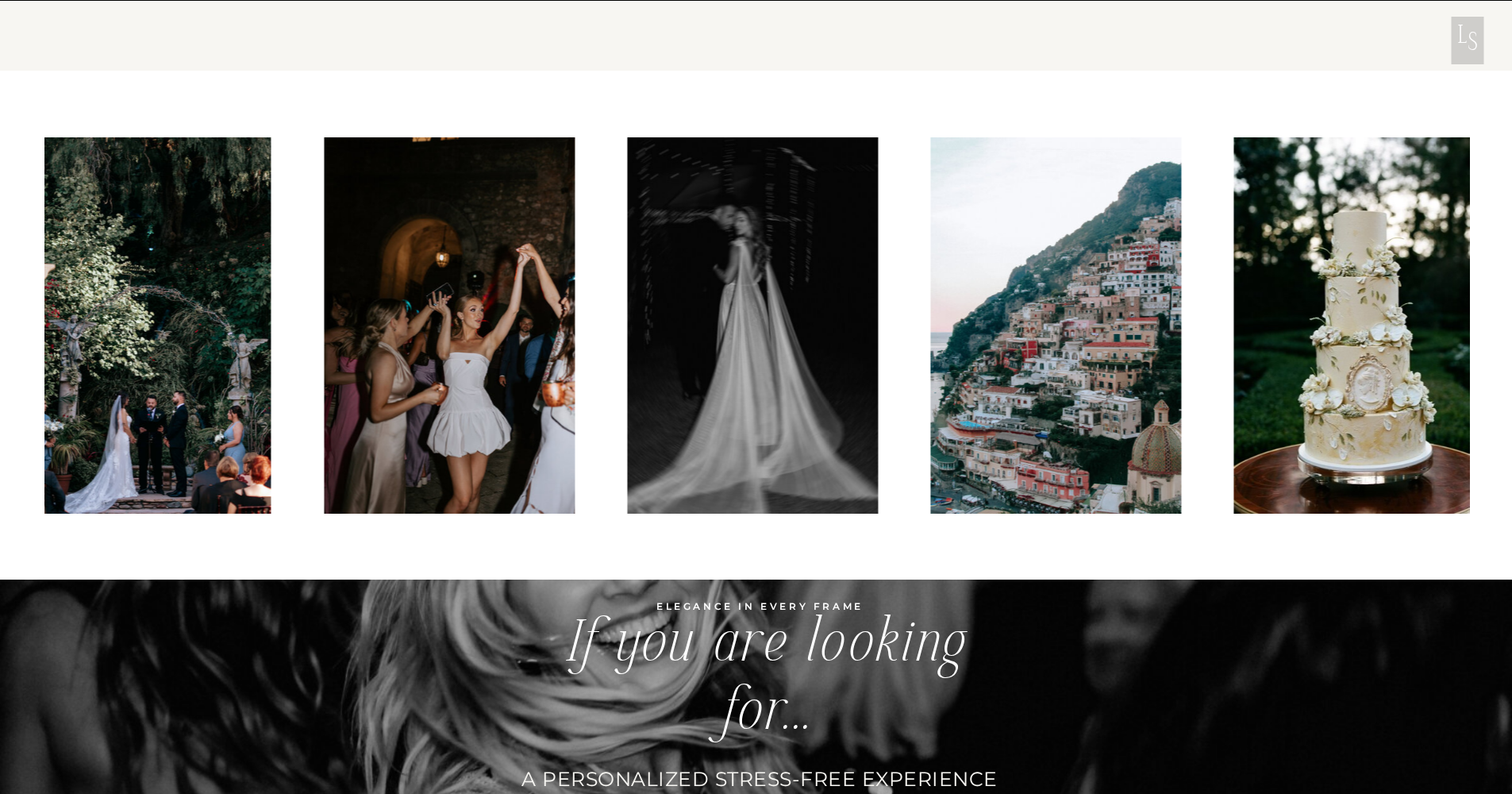
click at [627, 249] on img at bounding box center [752, 325] width 251 height 376
